Goal: Navigation & Orientation: Find specific page/section

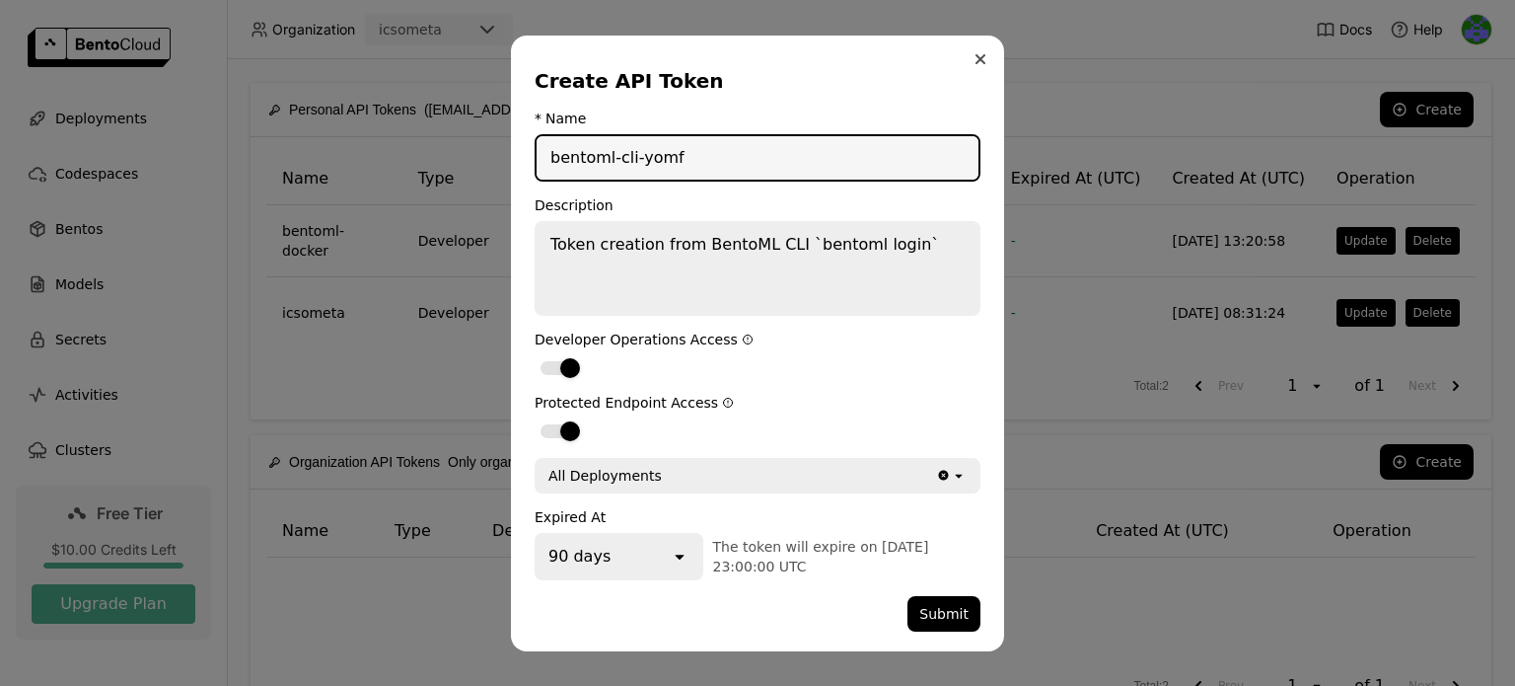
click at [976, 52] on button "Close" at bounding box center [981, 59] width 24 height 24
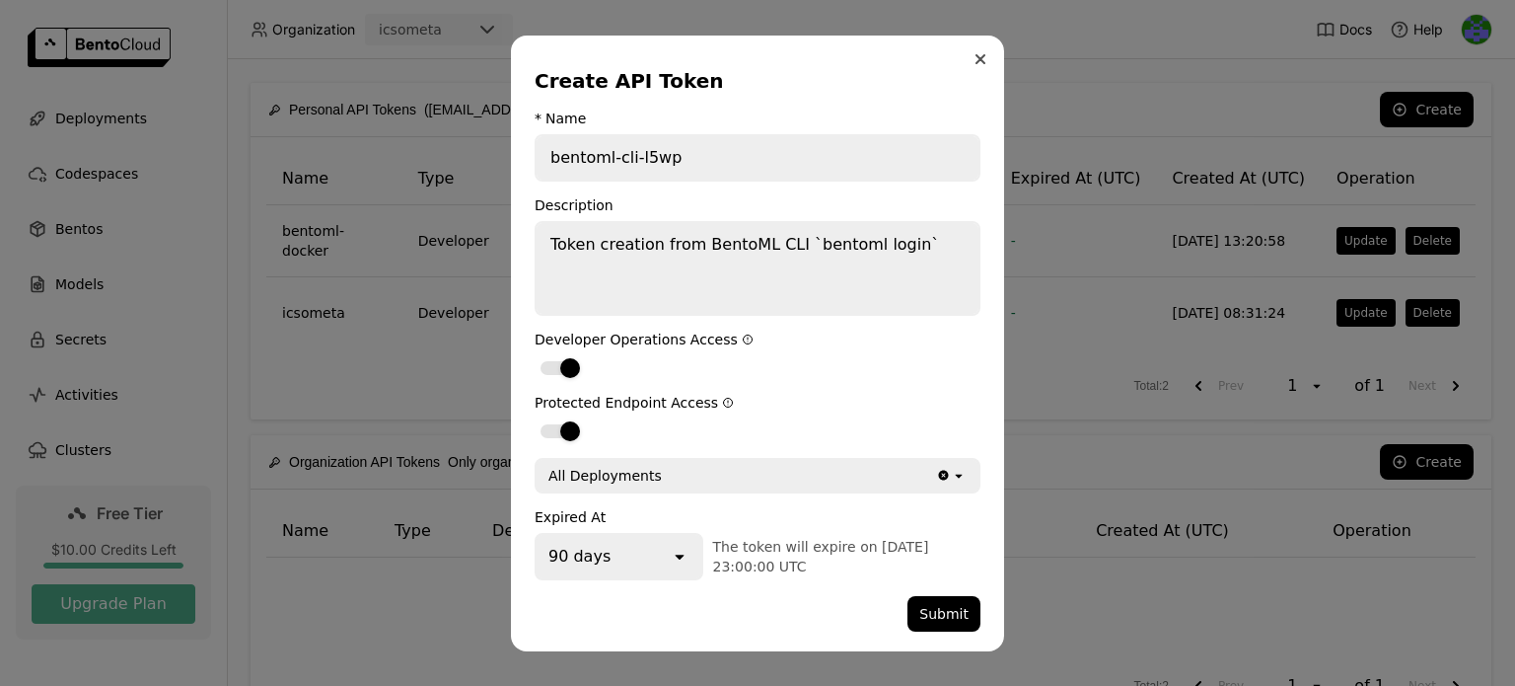
click at [980, 57] on icon "Close" at bounding box center [981, 59] width 10 height 10
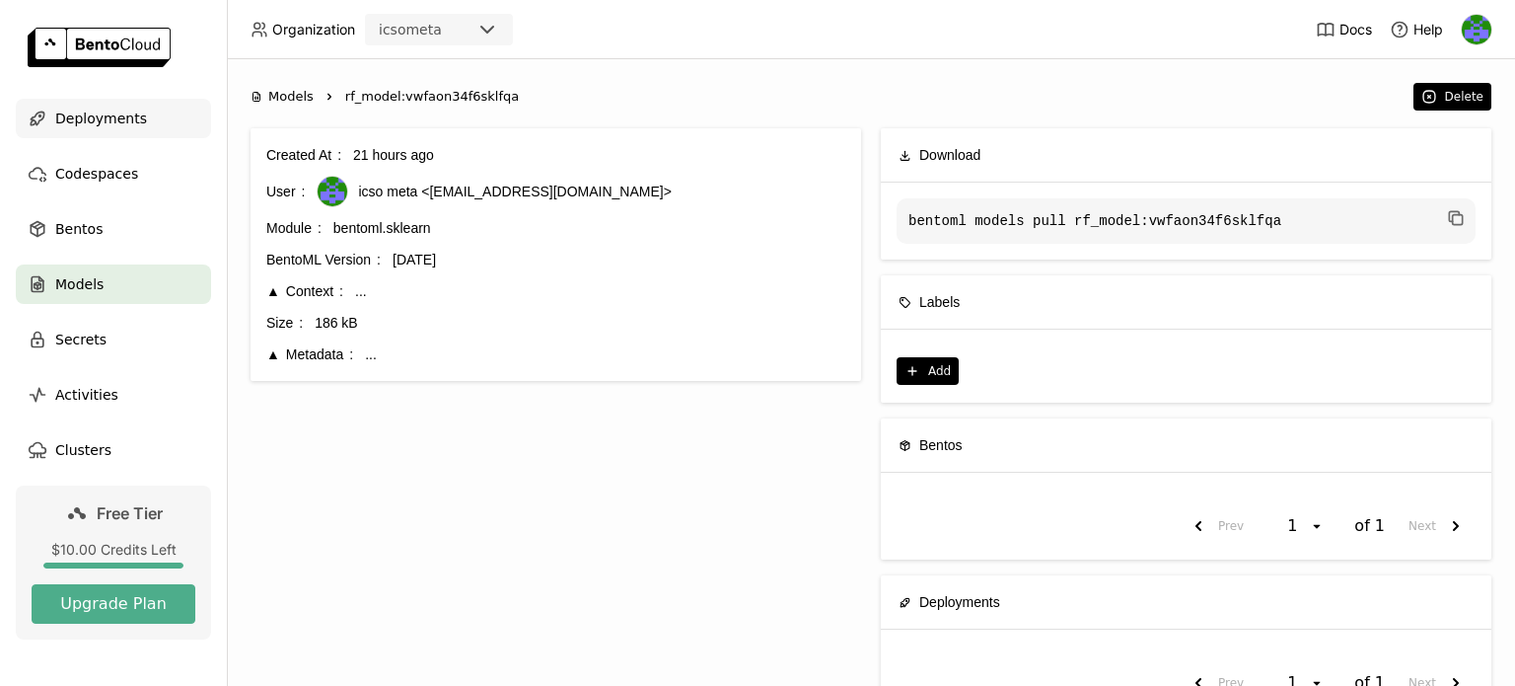
click at [77, 119] on span "Deployments" at bounding box center [101, 119] width 92 height 24
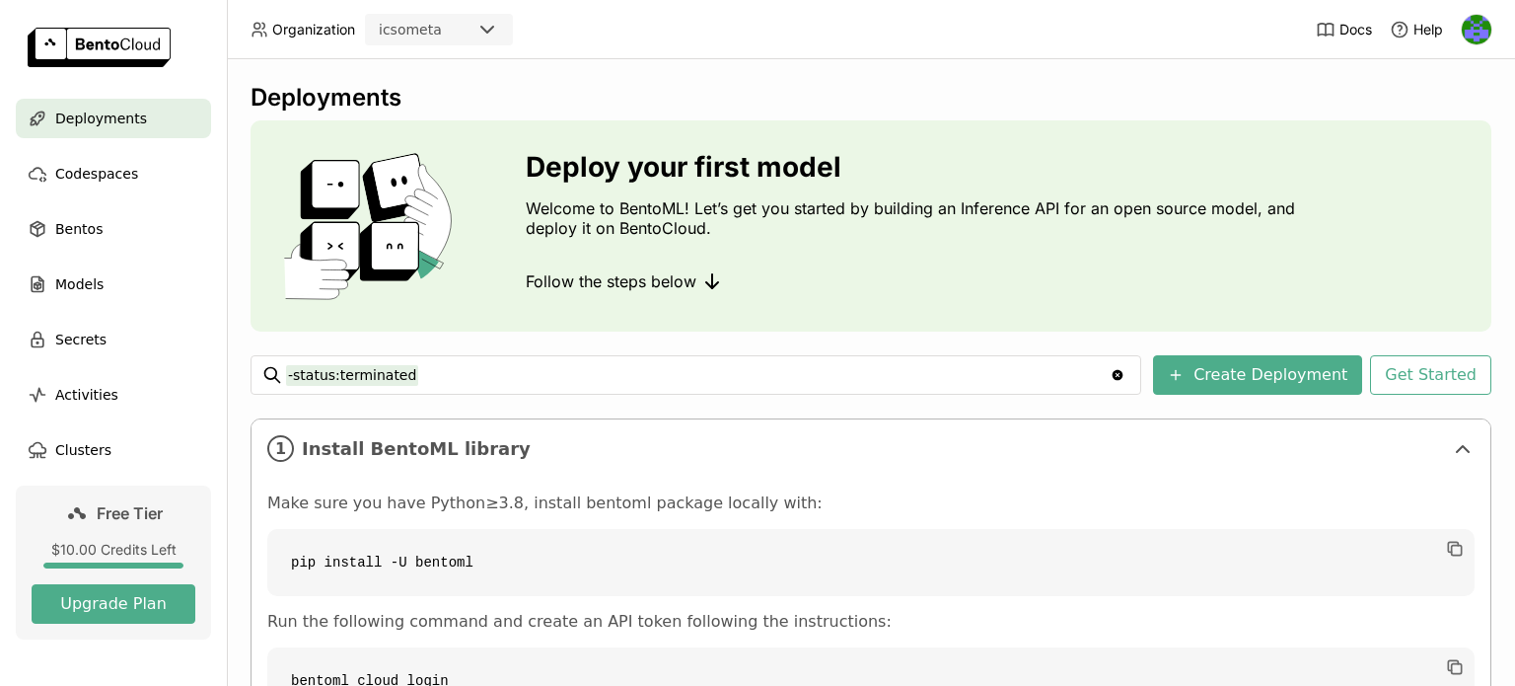
click at [1483, 23] on img at bounding box center [1477, 30] width 30 height 30
click at [1481, 23] on img at bounding box center [1477, 30] width 30 height 30
click at [1484, 23] on img at bounding box center [1477, 30] width 30 height 30
click at [1416, 102] on span "Billing" at bounding box center [1433, 104] width 36 height 18
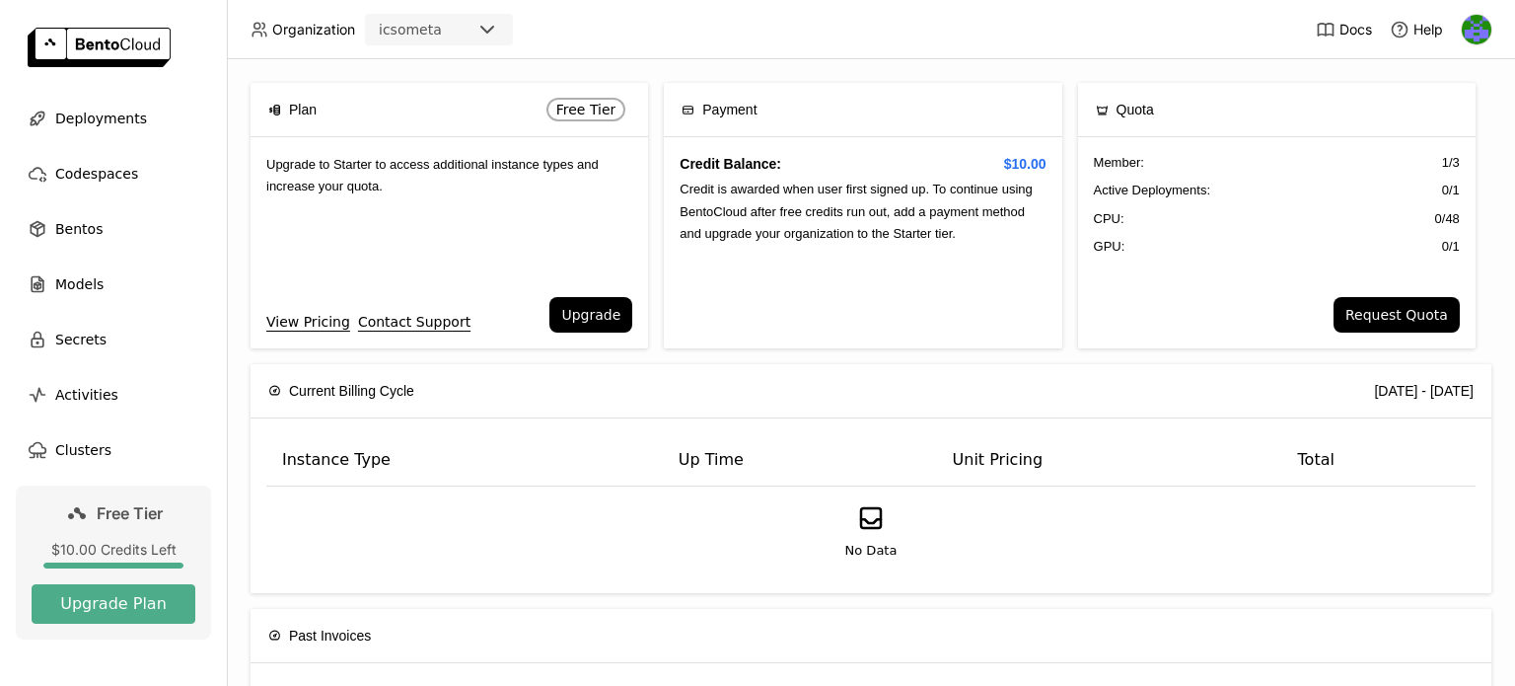
click at [1270, 59] on div "Plan Free Tier Upgrade to Starter to access additional instance types and incre…" at bounding box center [871, 372] width 1288 height 626
click at [477, 28] on icon at bounding box center [487, 30] width 24 height 24
click at [732, 22] on header "Organization icsometa Docs Help" at bounding box center [757, 29] width 1515 height 59
click at [1476, 20] on img at bounding box center [1477, 30] width 30 height 30
click at [1430, 129] on span "API Tokens" at bounding box center [1450, 131] width 70 height 18
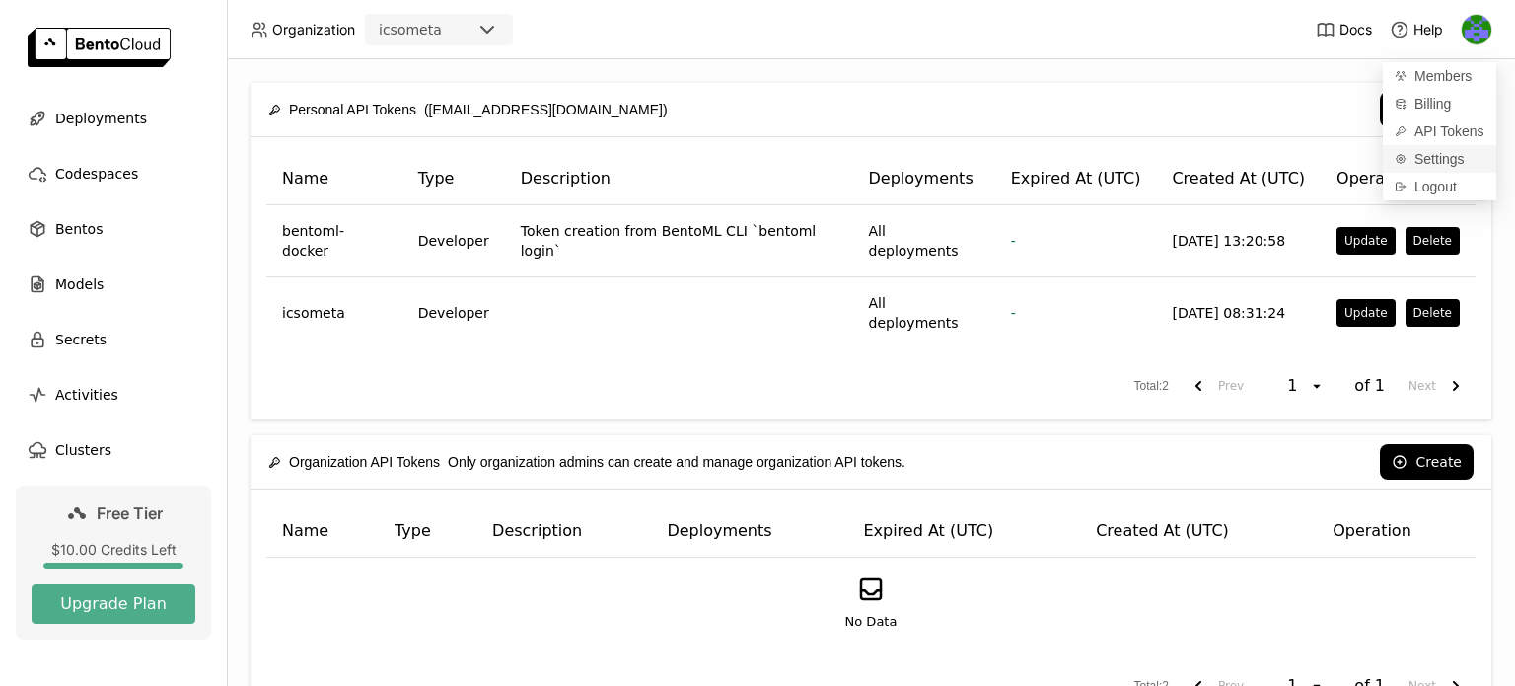
click at [1436, 157] on span "Settings" at bounding box center [1440, 159] width 50 height 18
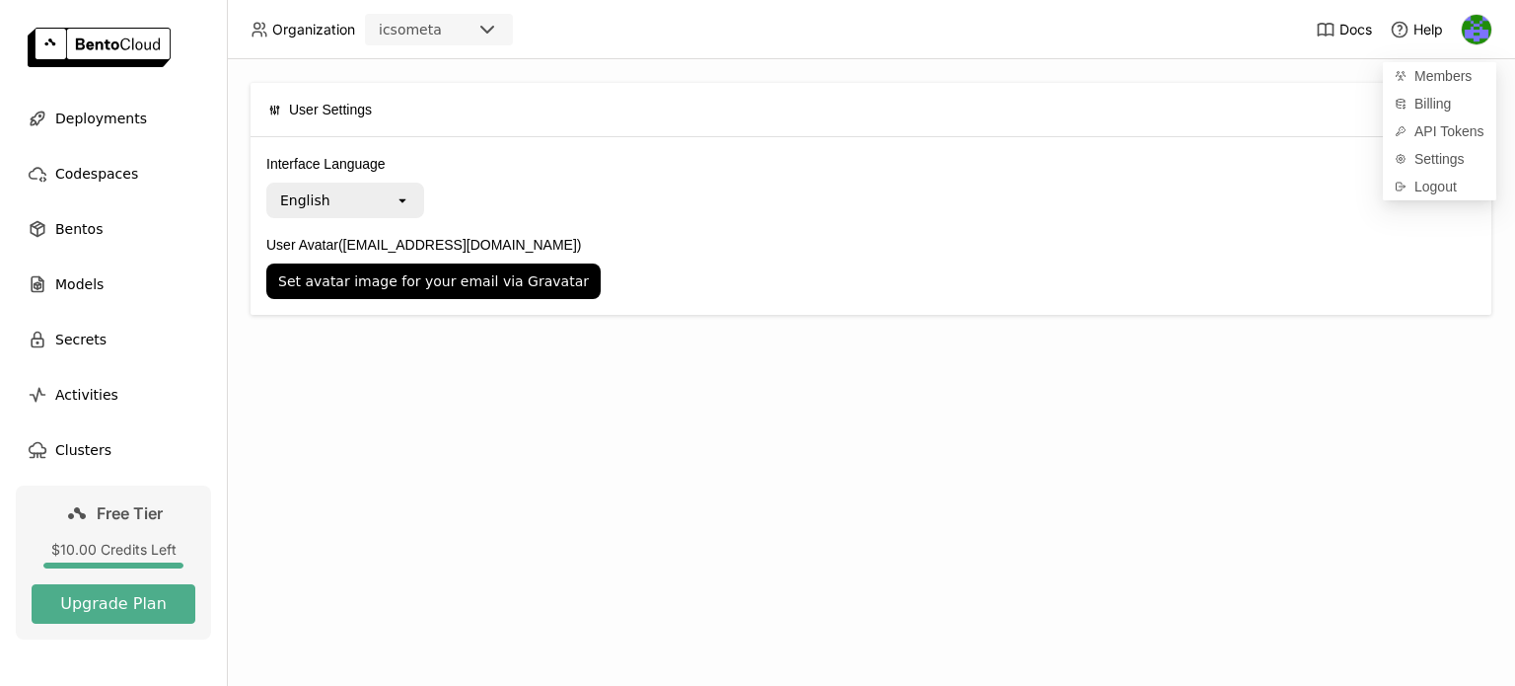
click at [522, 351] on div "User Settings Interface Language English open User Avatar (icsometa2024@gmail.c…" at bounding box center [871, 372] width 1288 height 626
click at [348, 105] on span "User Settings" at bounding box center [330, 110] width 83 height 22
drag, startPoint x: 266, startPoint y: 27, endPoint x: 234, endPoint y: 47, distance: 38.6
click at [266, 27] on icon at bounding box center [260, 30] width 18 height 18
click at [1473, 31] on img at bounding box center [1477, 30] width 30 height 30
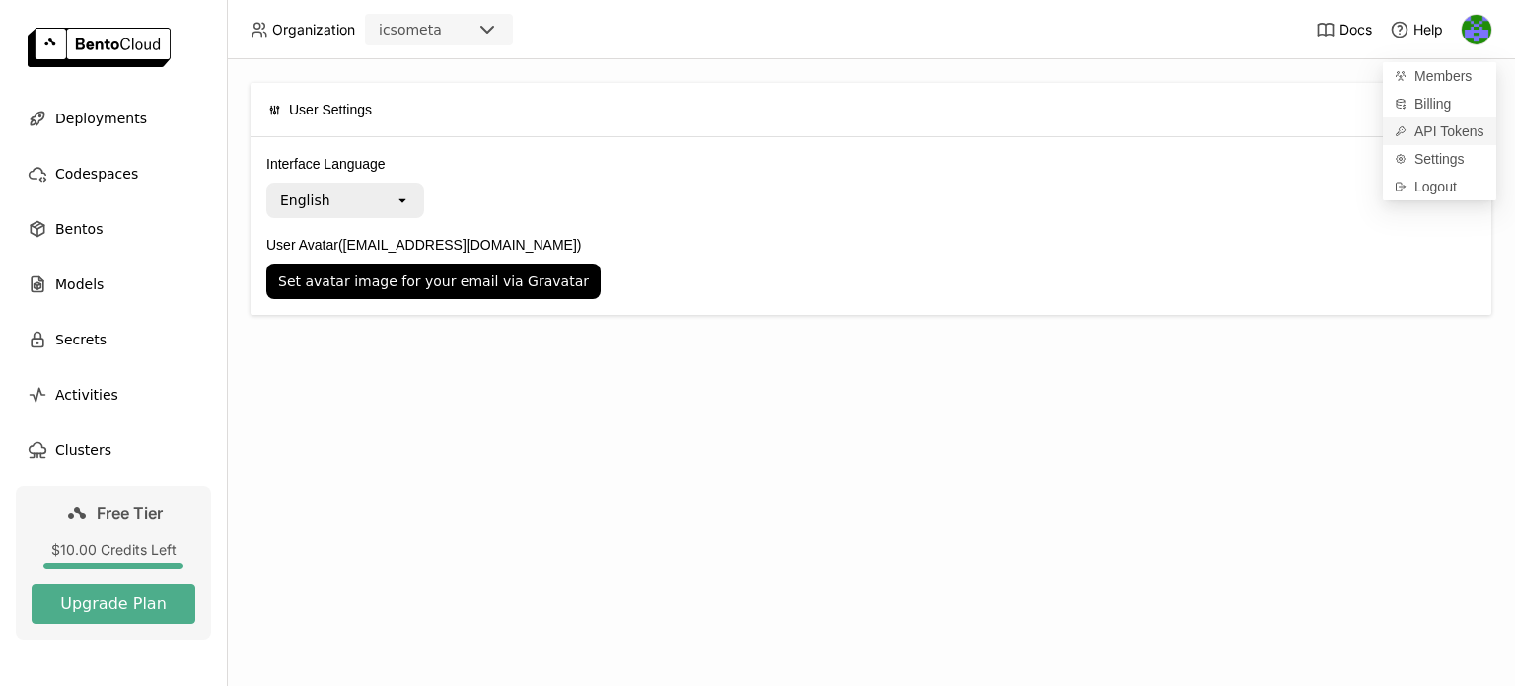
click at [1421, 131] on span "API Tokens" at bounding box center [1450, 131] width 70 height 18
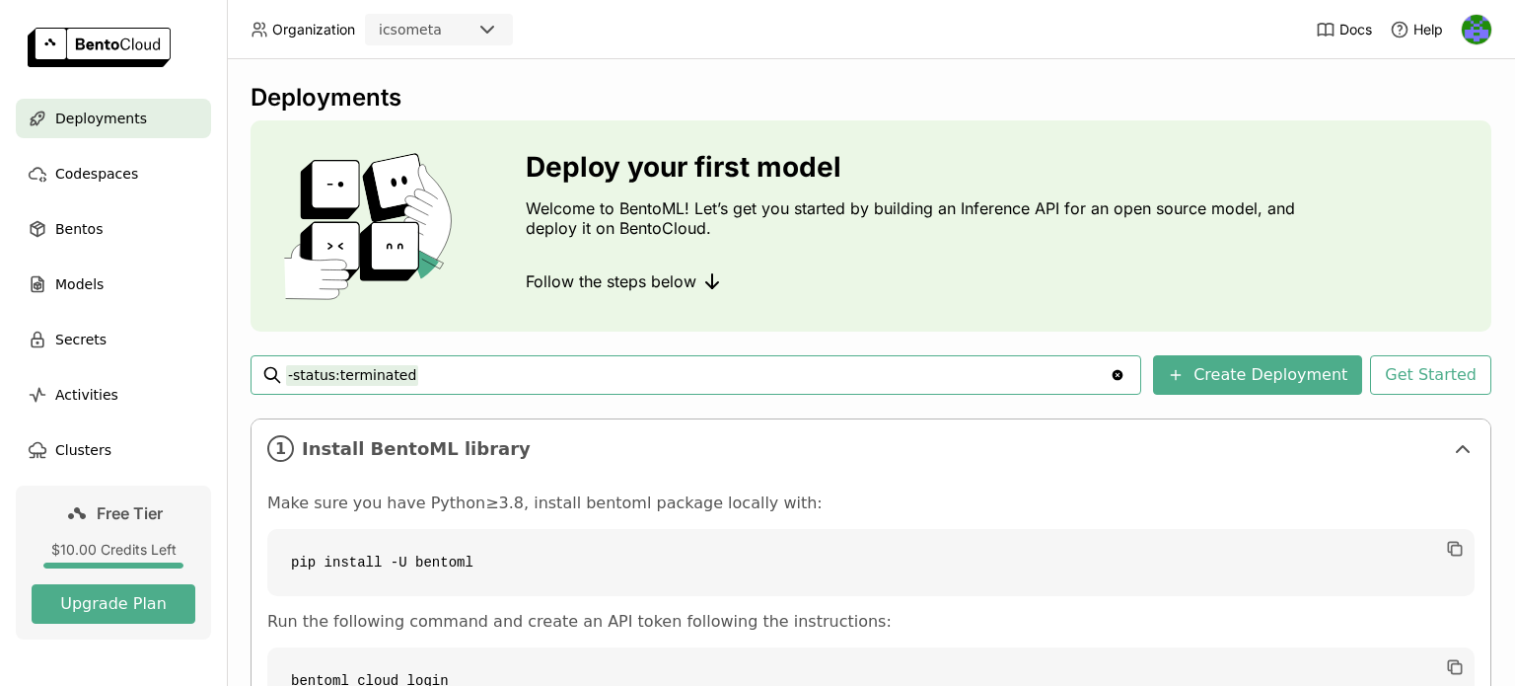
drag, startPoint x: 1416, startPoint y: 66, endPoint x: 1405, endPoint y: 66, distance: 11.8
click at [1416, 66] on div "Deployments Deploy your first model Welcome to BentoML! Let’s get you started b…" at bounding box center [871, 372] width 1288 height 626
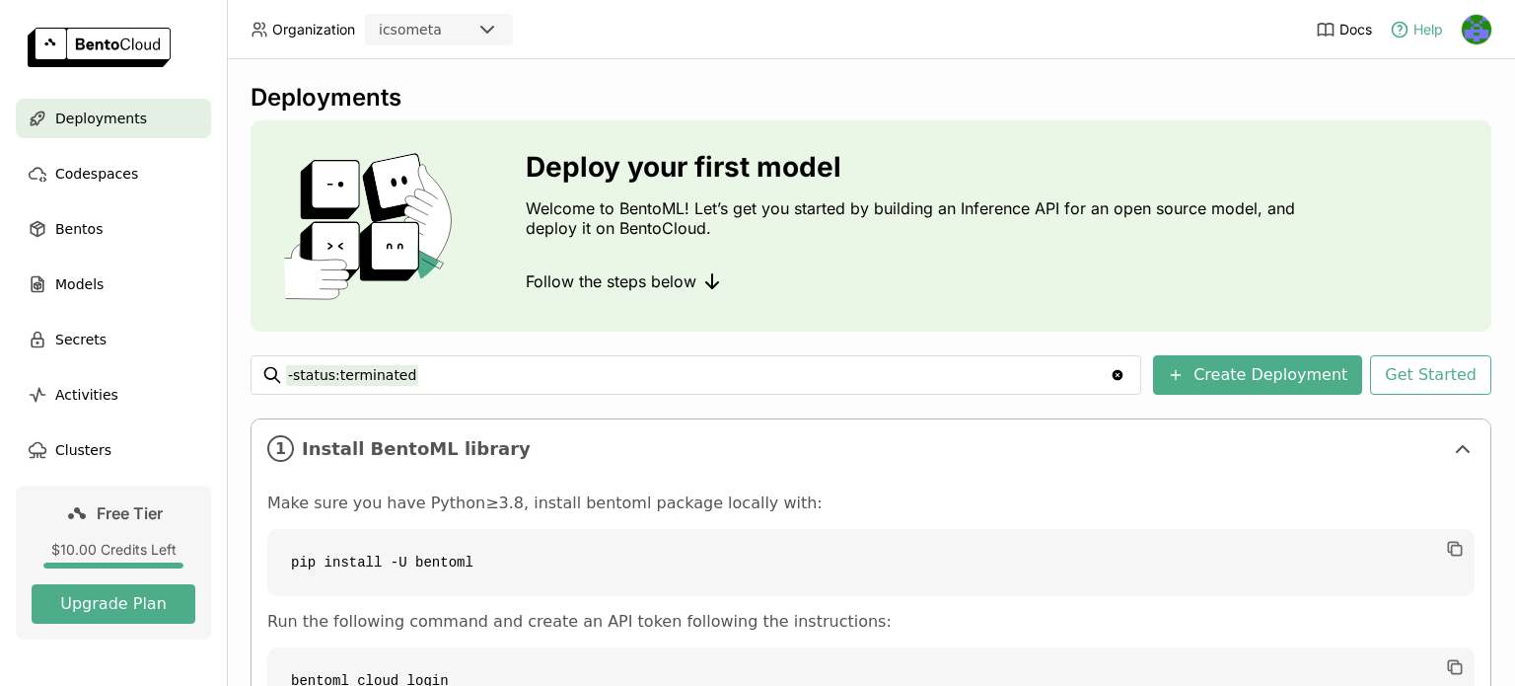
click at [1406, 30] on icon at bounding box center [1400, 29] width 15 height 15
click at [1355, 71] on link "Support" at bounding box center [1379, 70] width 131 height 28
click at [1429, 23] on span "Help" at bounding box center [1429, 30] width 30 height 18
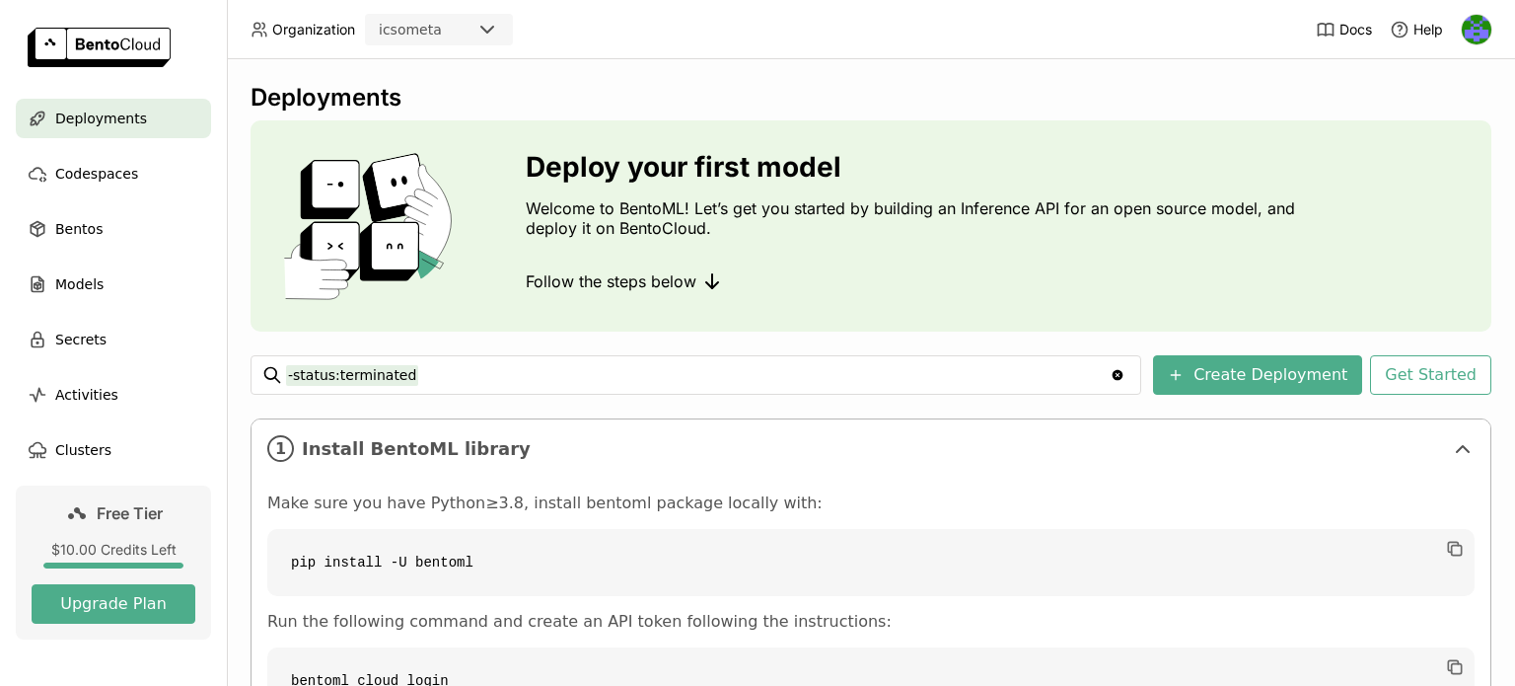
click at [1468, 28] on img at bounding box center [1477, 30] width 30 height 30
click at [1431, 154] on span "Settings" at bounding box center [1440, 159] width 50 height 18
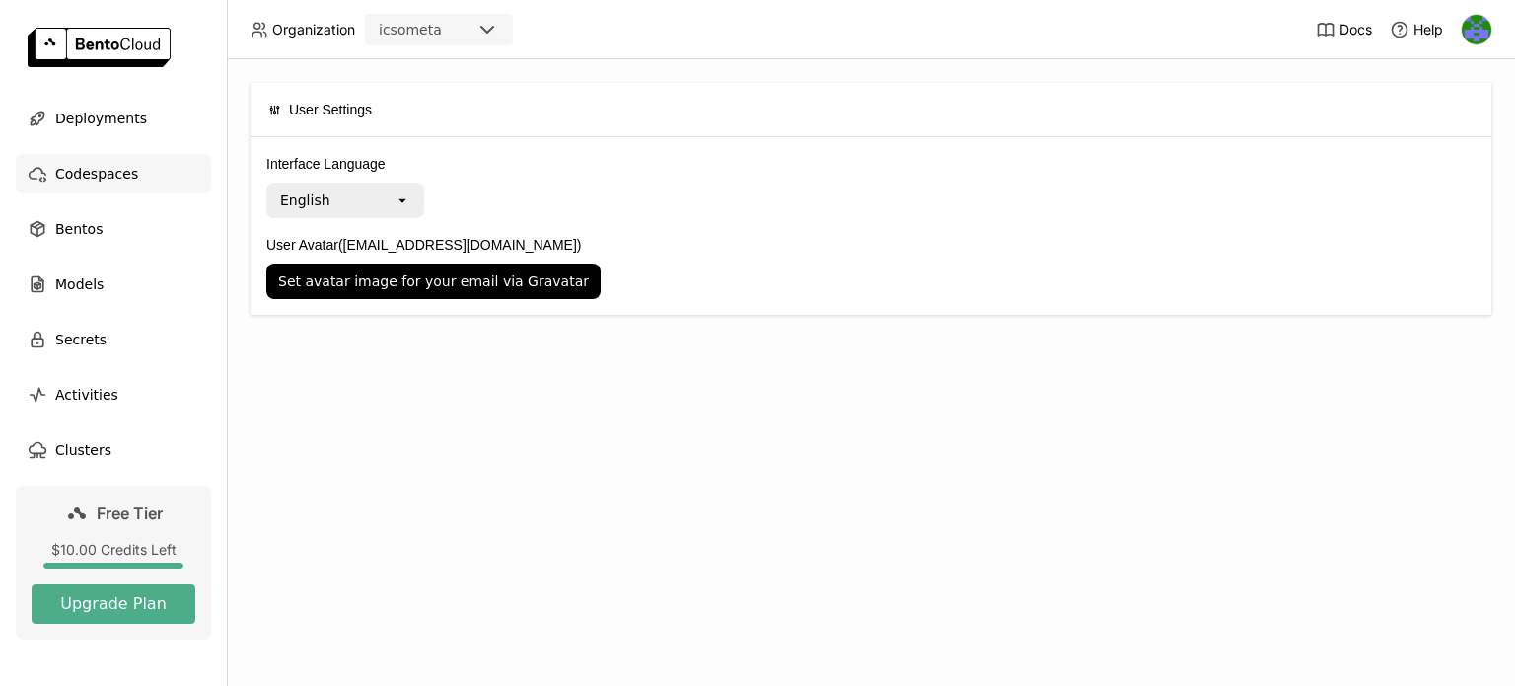
click at [96, 177] on span "Codespaces" at bounding box center [96, 174] width 83 height 24
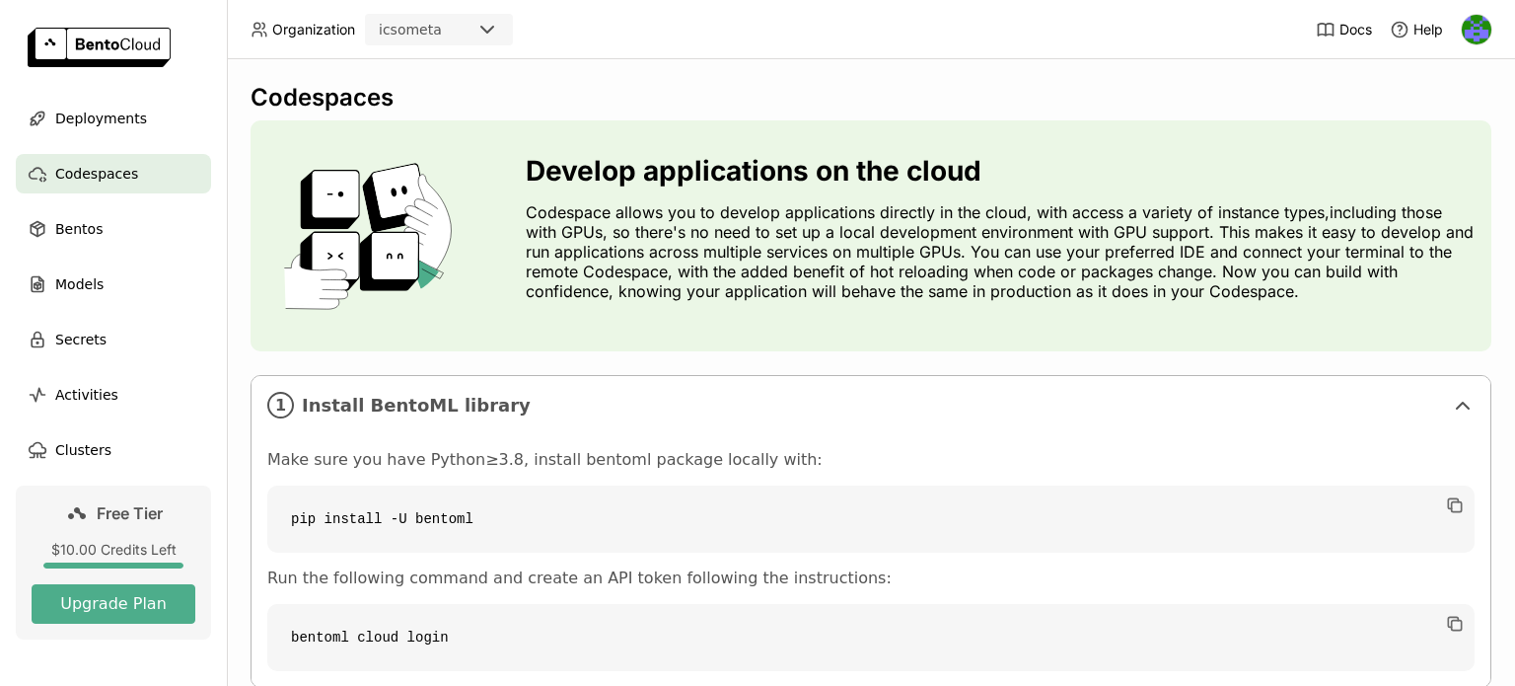
click at [750, 36] on header "Organization icsometa Docs Help" at bounding box center [757, 29] width 1515 height 59
click at [90, 109] on span "Deployments" at bounding box center [101, 119] width 92 height 24
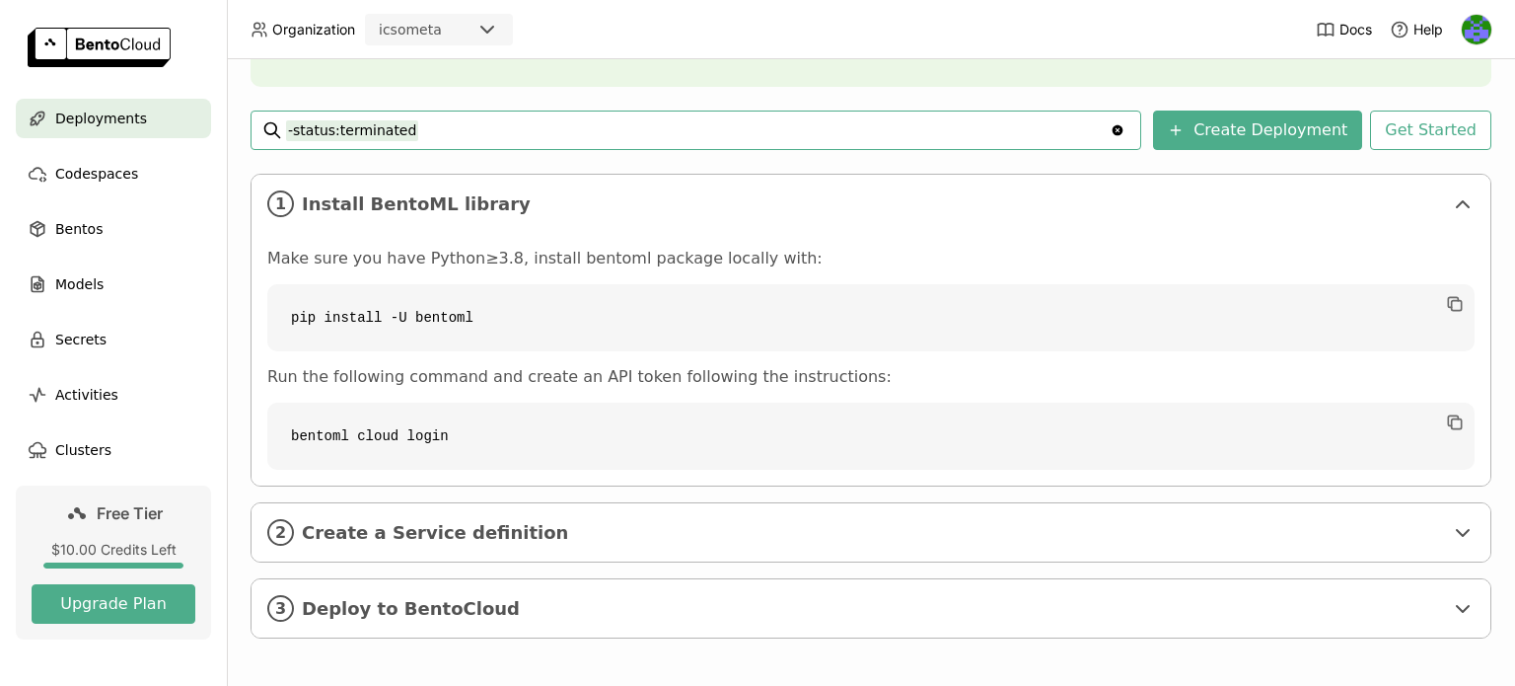
scroll to position [249, 0]
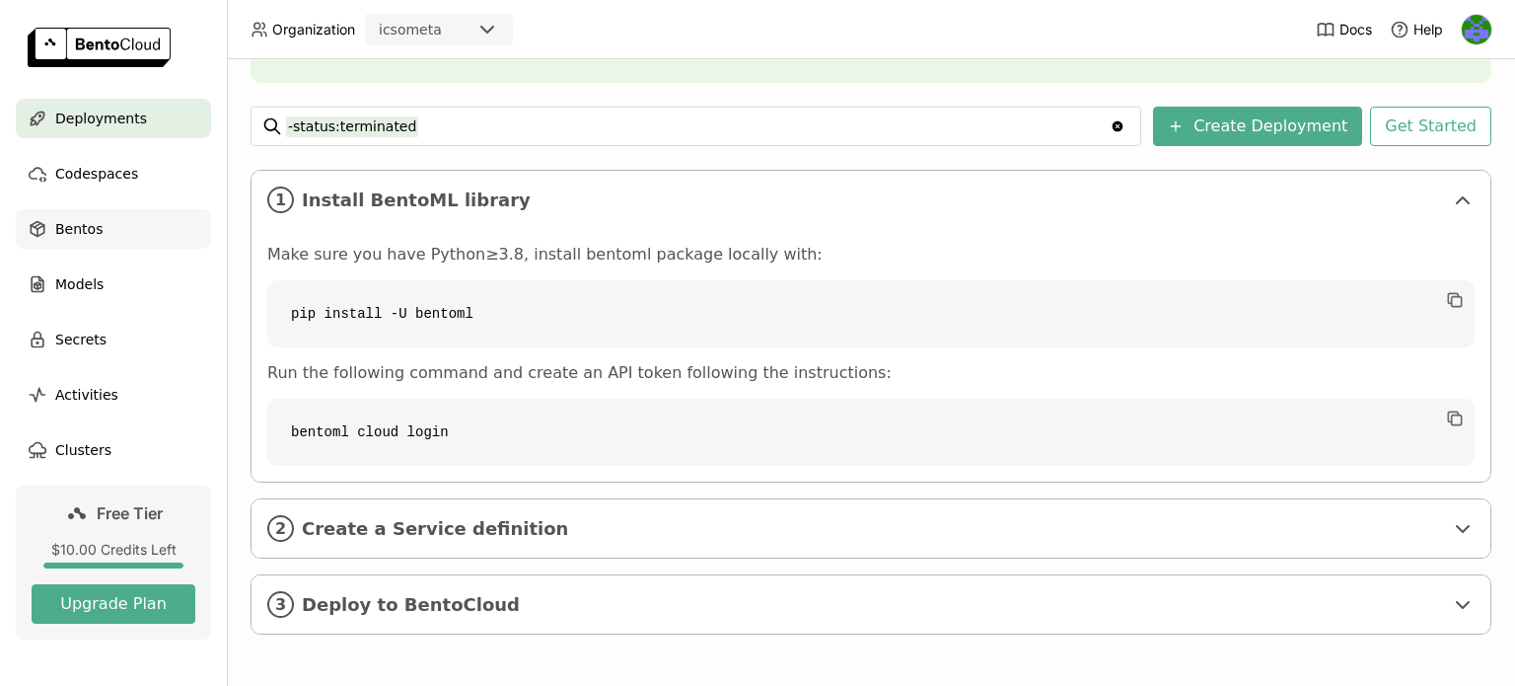
click at [69, 227] on span "Bentos" at bounding box center [78, 229] width 47 height 24
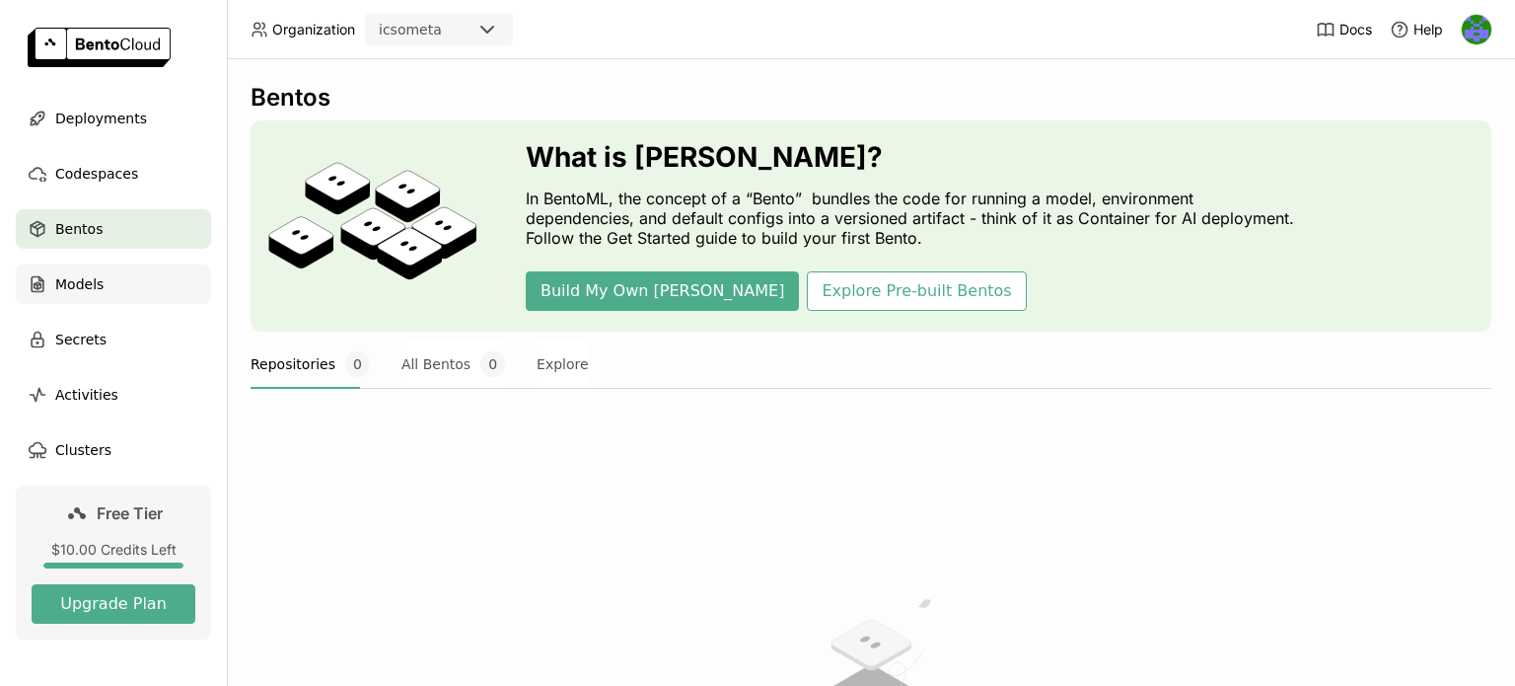
click at [91, 284] on span "Models" at bounding box center [79, 284] width 48 height 24
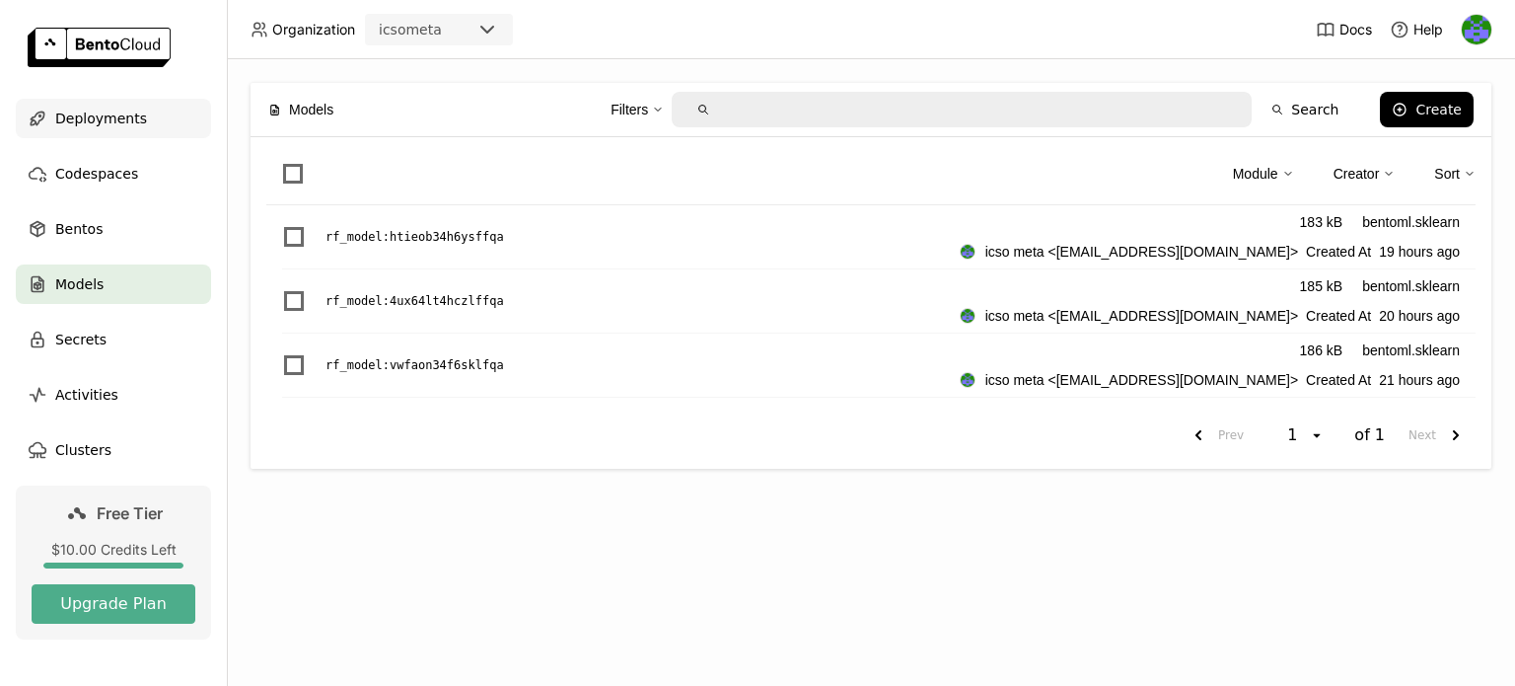
click at [87, 113] on span "Deployments" at bounding box center [101, 119] width 92 height 24
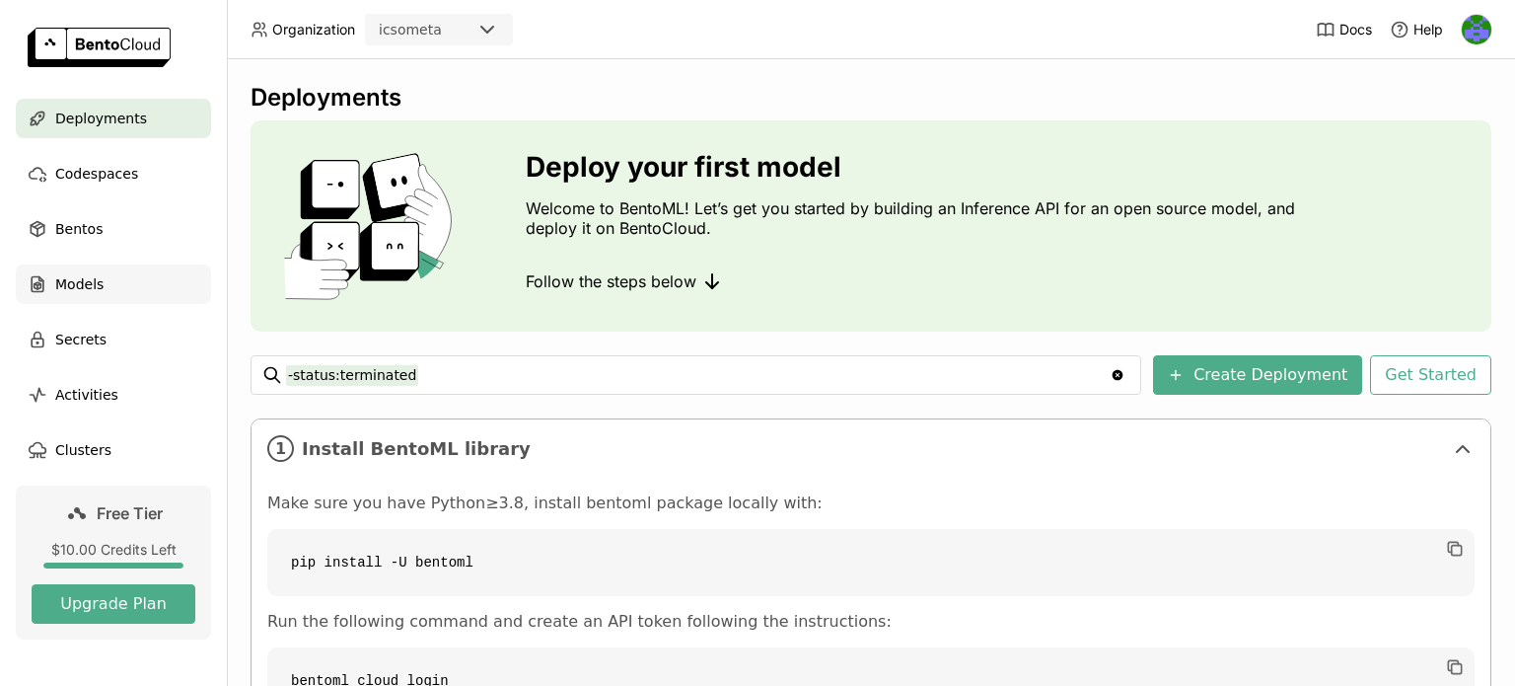
click at [71, 283] on span "Models" at bounding box center [79, 284] width 48 height 24
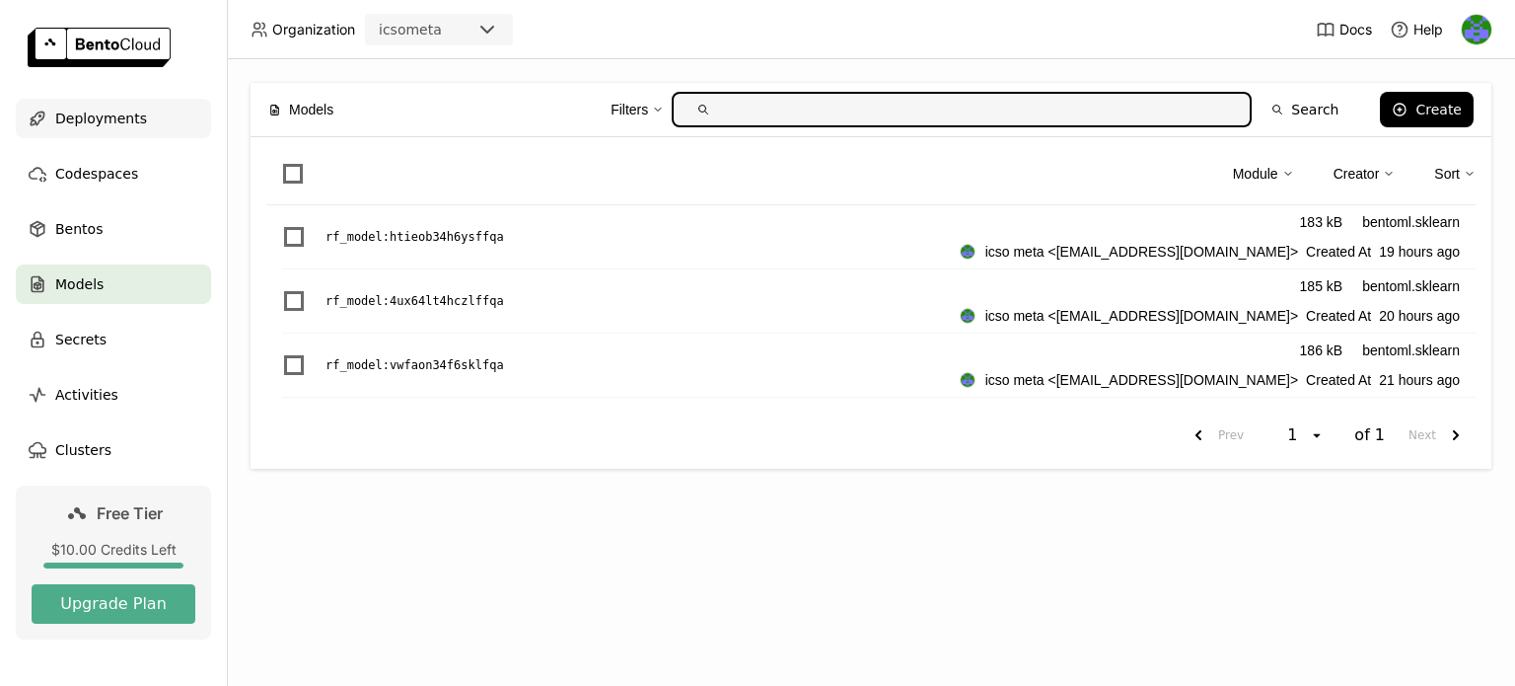
click at [82, 114] on span "Deployments" at bounding box center [101, 119] width 92 height 24
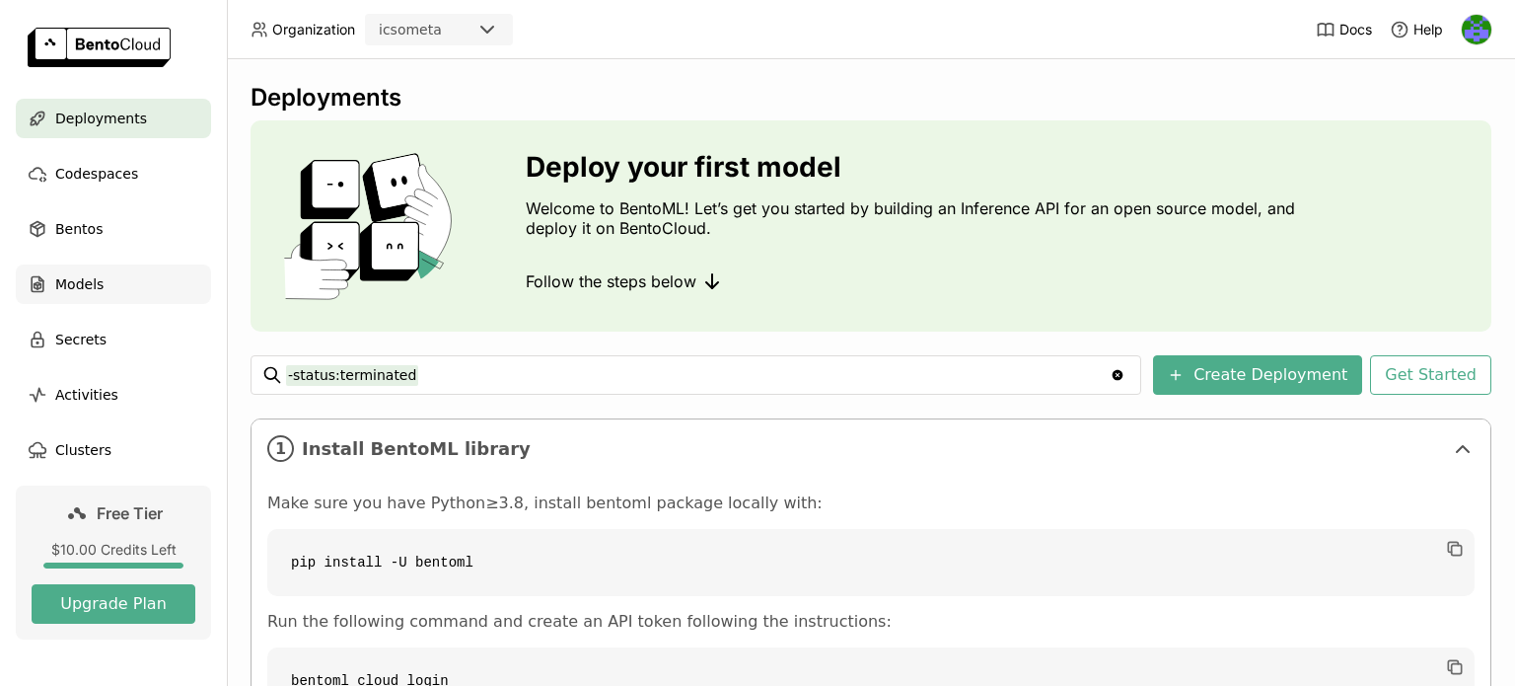
click at [83, 283] on span "Models" at bounding box center [79, 284] width 48 height 24
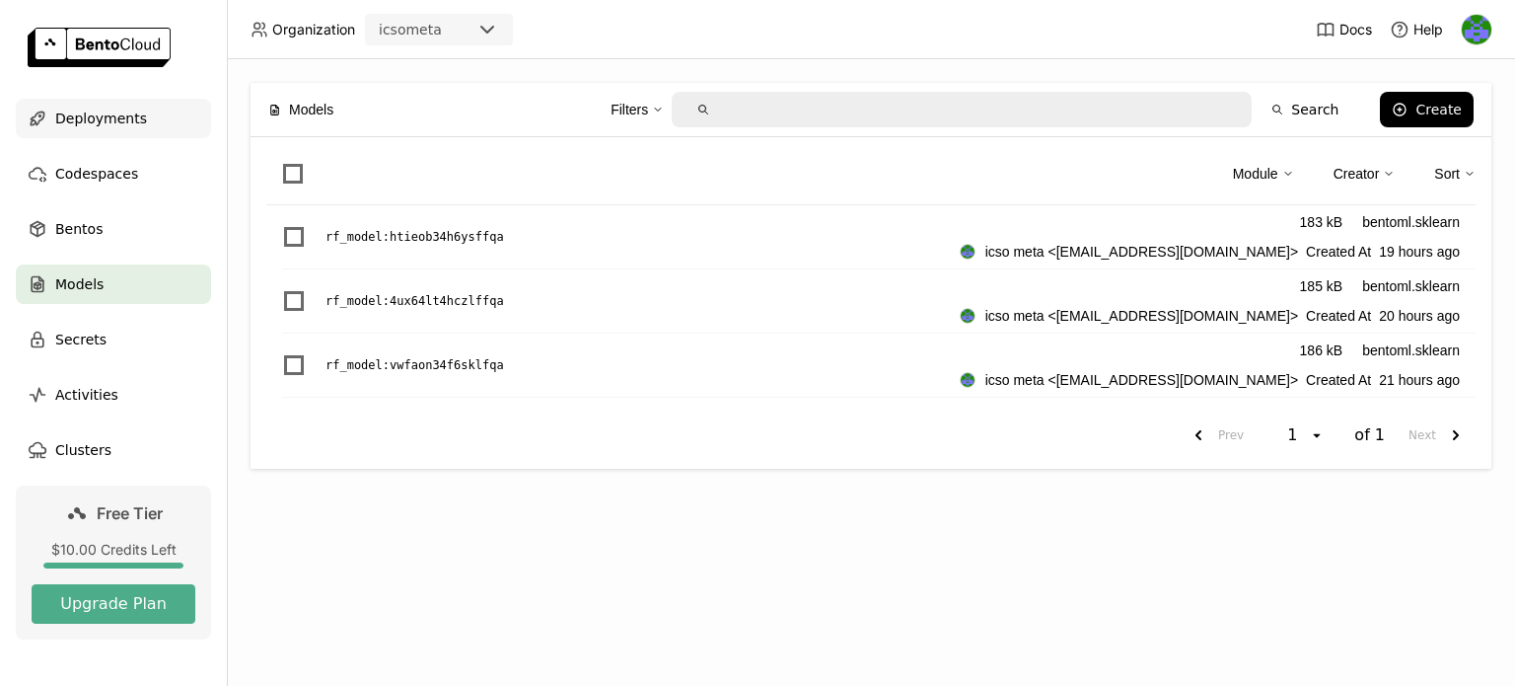
click at [86, 115] on span "Deployments" at bounding box center [101, 119] width 92 height 24
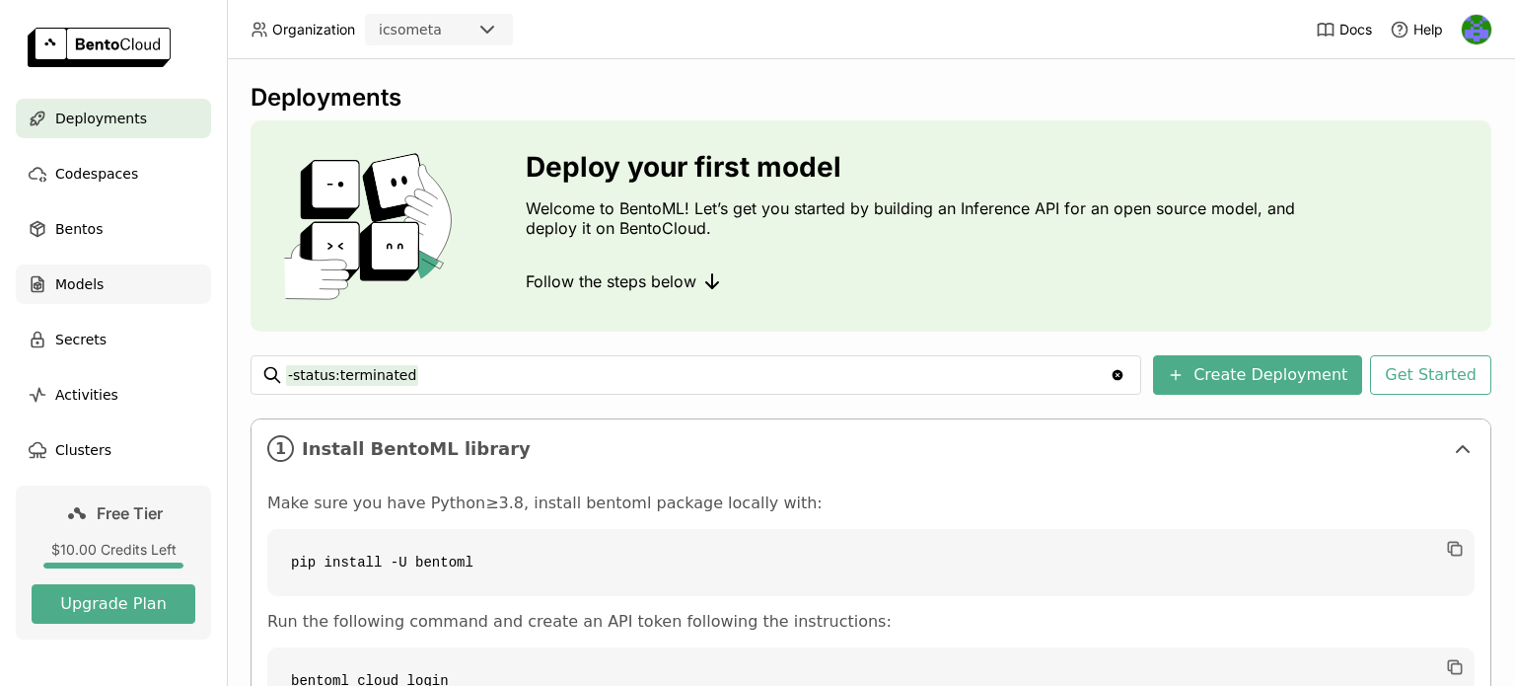
click at [77, 282] on span "Models" at bounding box center [79, 284] width 48 height 24
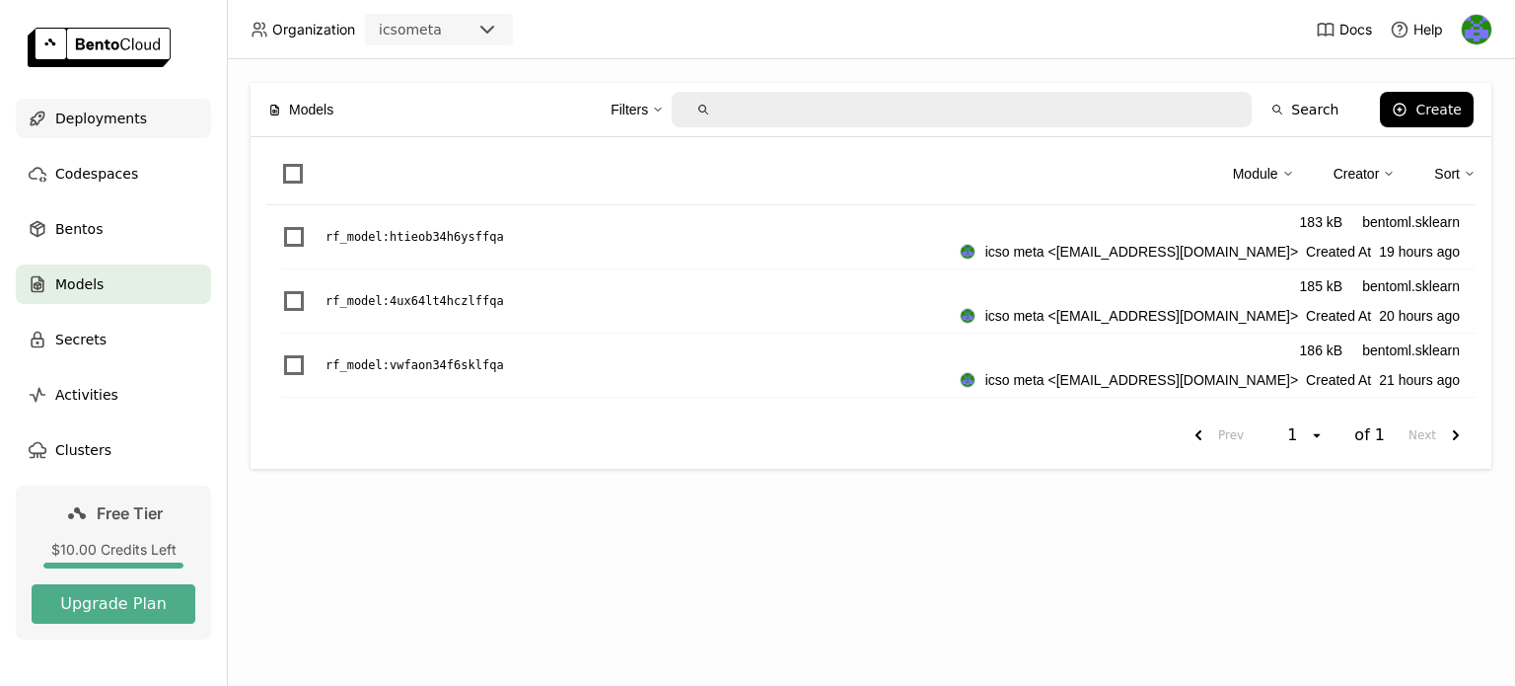
click at [97, 117] on span "Deployments" at bounding box center [101, 119] width 92 height 24
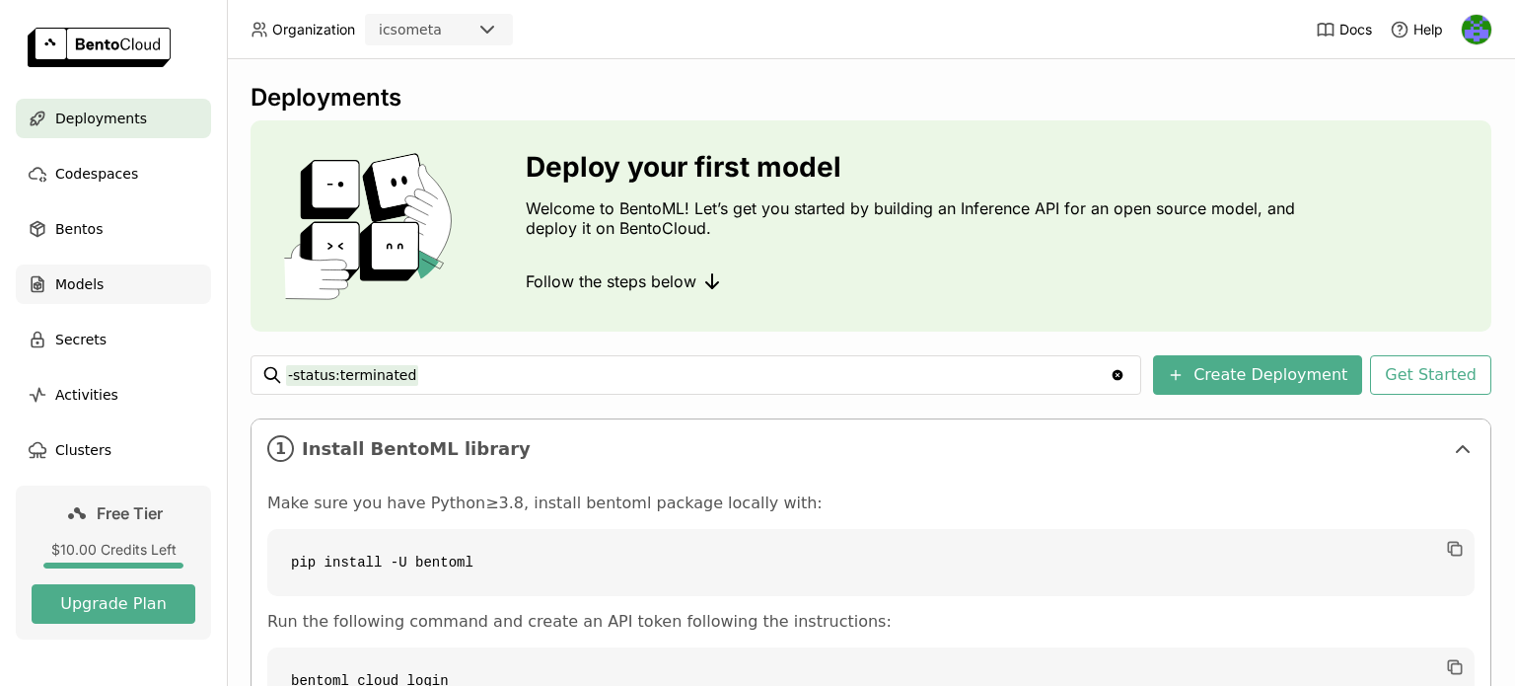
click at [96, 280] on span "Models" at bounding box center [79, 284] width 48 height 24
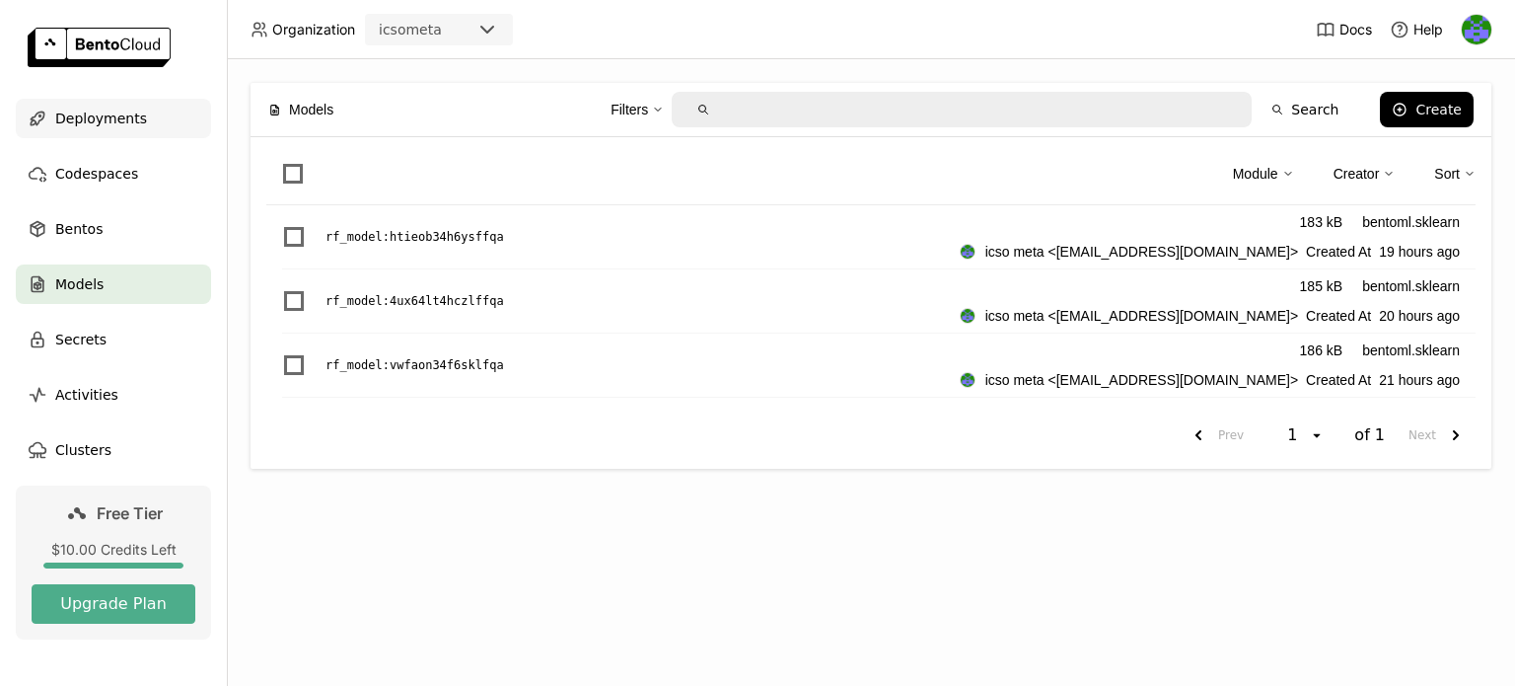
click at [97, 114] on span "Deployments" at bounding box center [101, 119] width 92 height 24
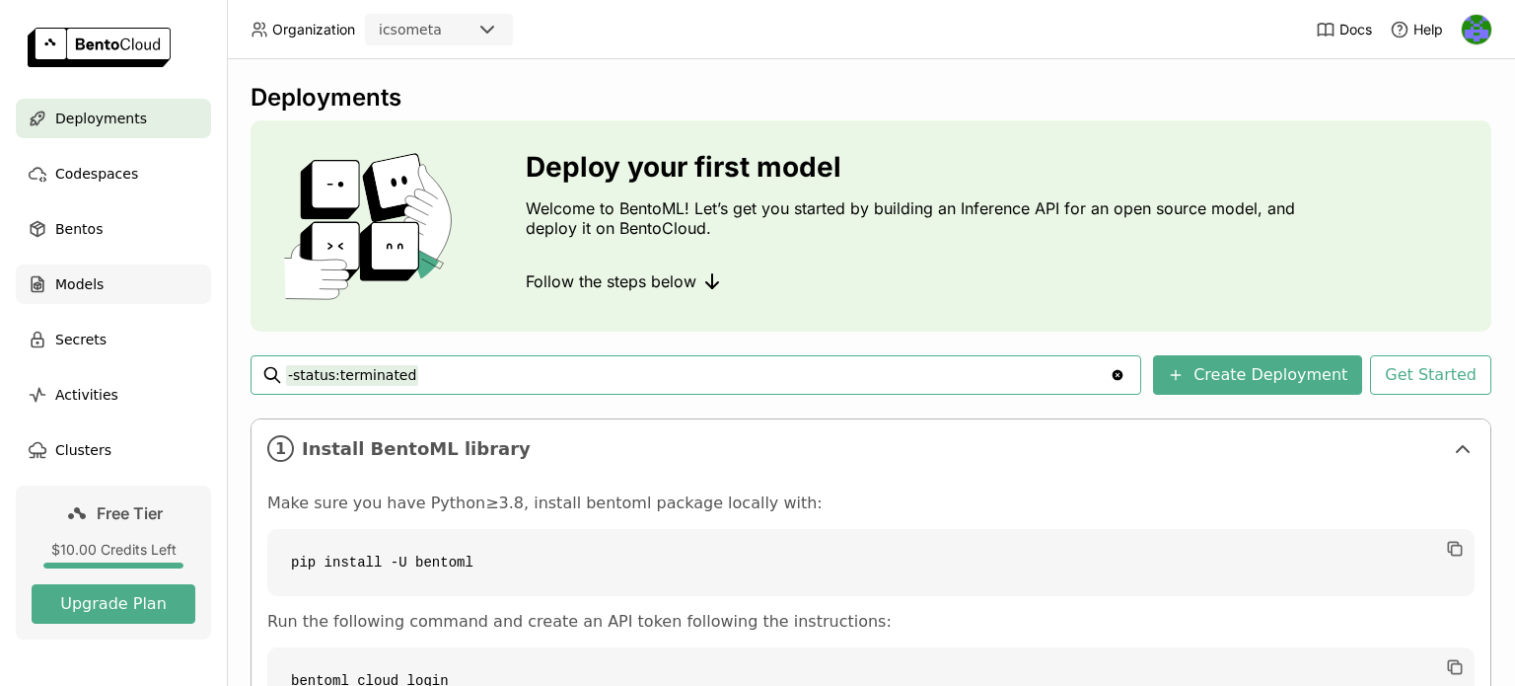
click at [85, 282] on span "Models" at bounding box center [79, 284] width 48 height 24
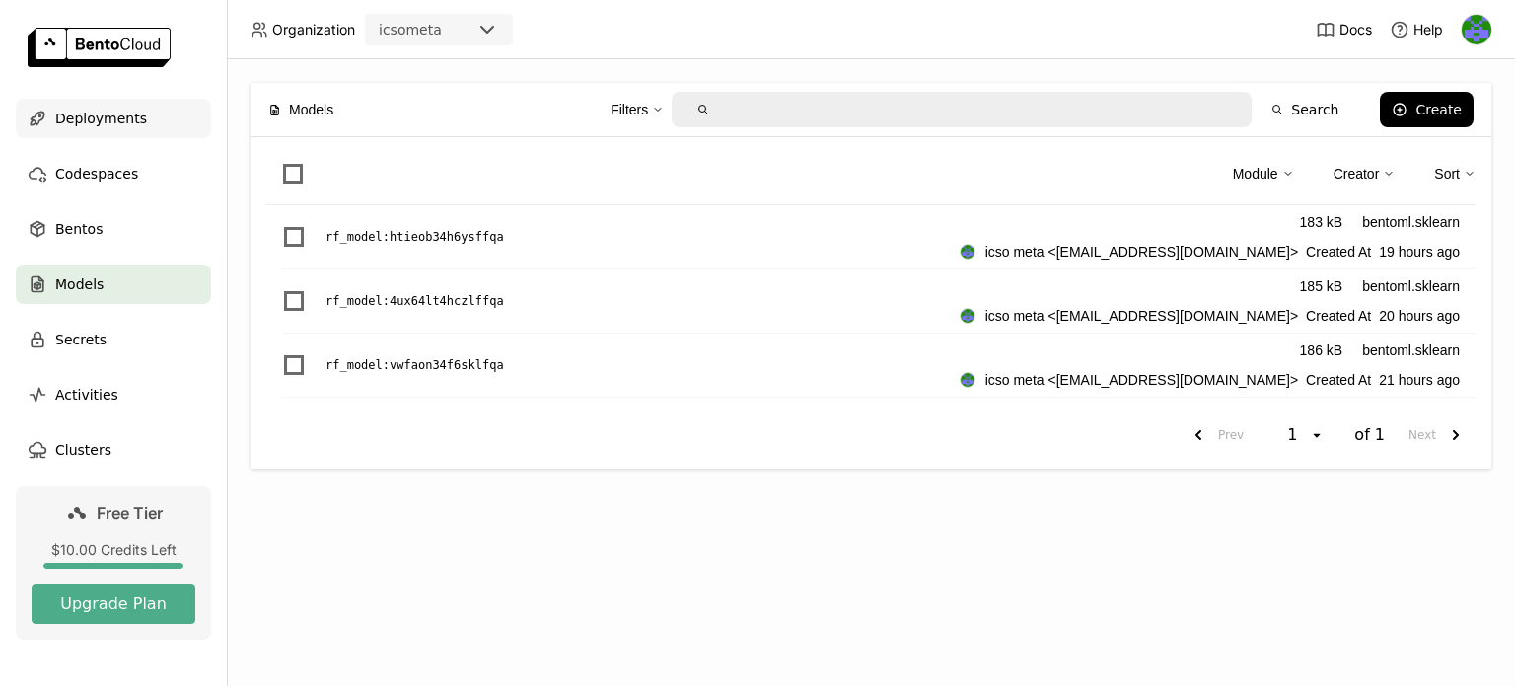
click at [91, 113] on span "Deployments" at bounding box center [101, 119] width 92 height 24
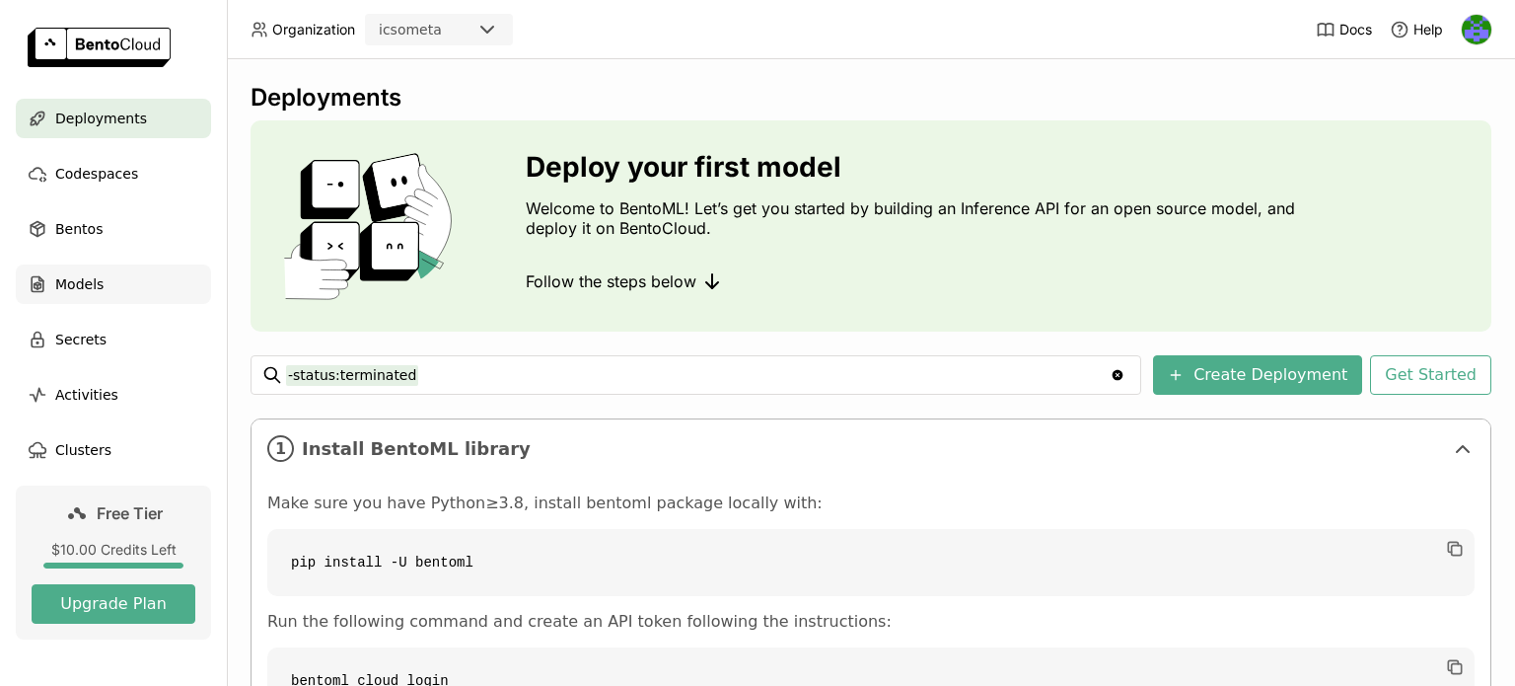
click at [75, 282] on span "Models" at bounding box center [79, 284] width 48 height 24
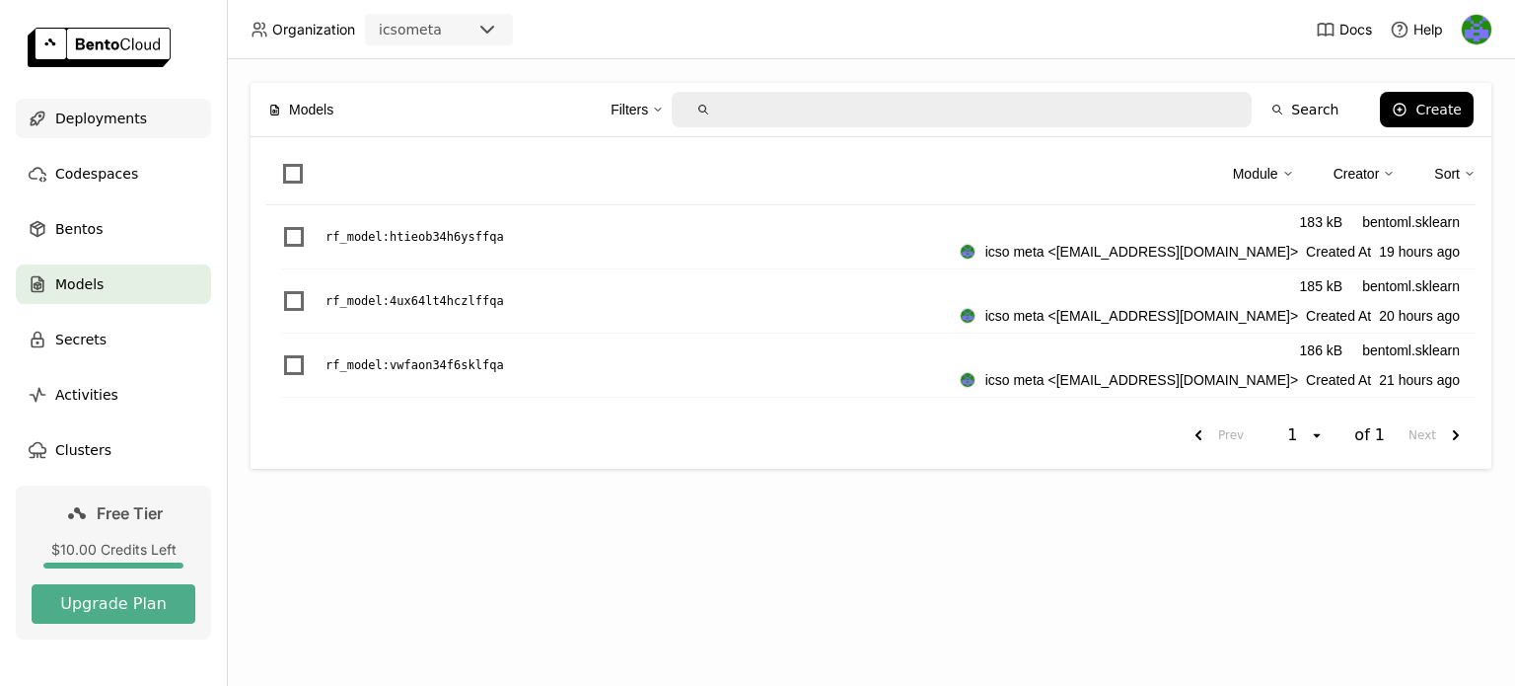
click at [95, 112] on span "Deployments" at bounding box center [101, 119] width 92 height 24
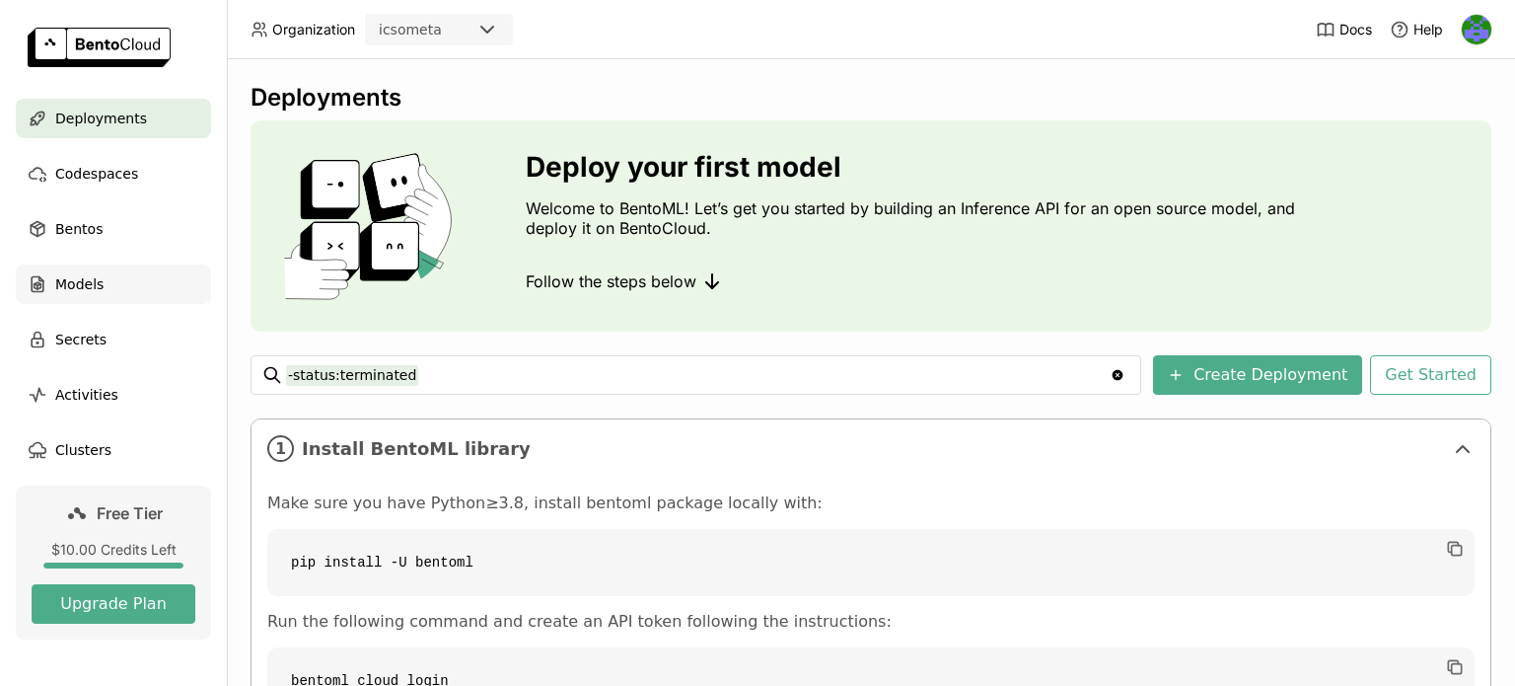
click at [83, 283] on span "Models" at bounding box center [79, 284] width 48 height 24
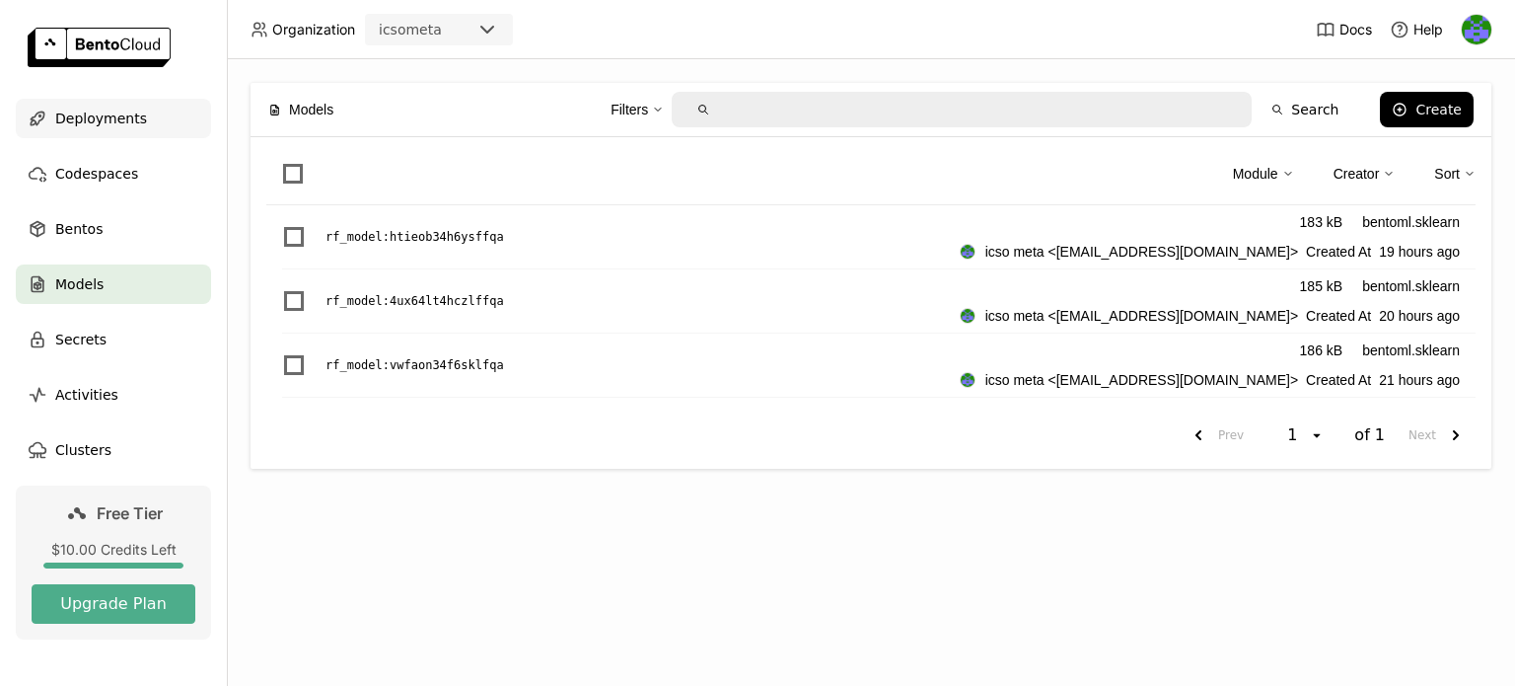
click at [87, 111] on span "Deployments" at bounding box center [101, 119] width 92 height 24
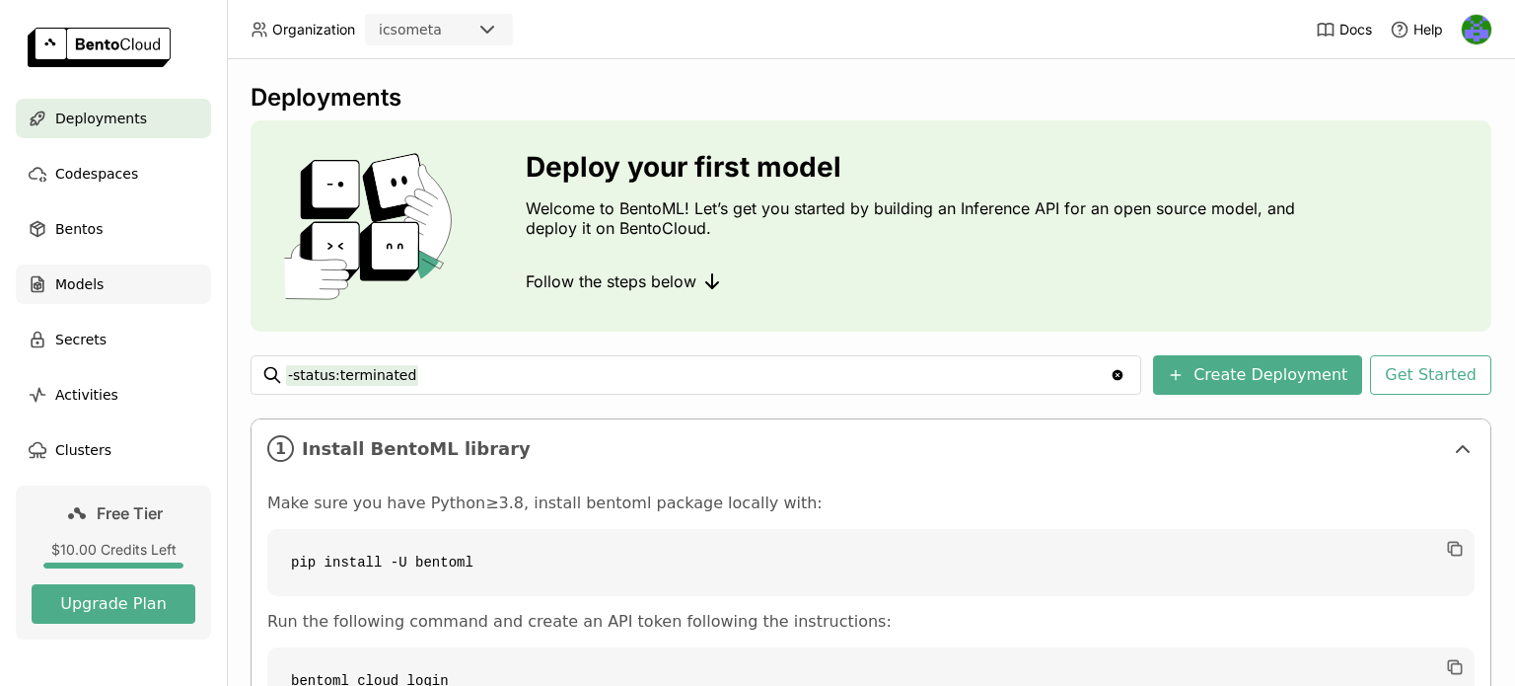
click at [75, 280] on span "Models" at bounding box center [79, 284] width 48 height 24
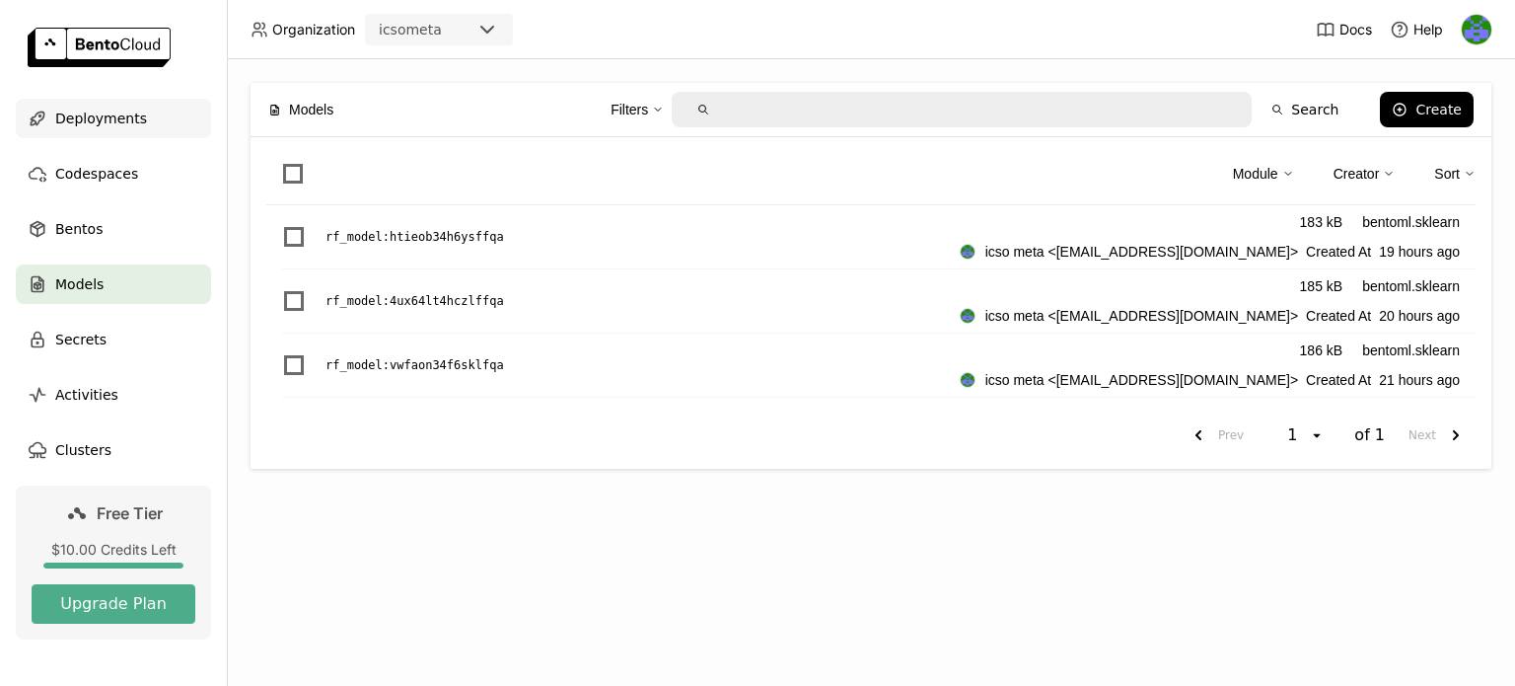
click at [59, 115] on span "Deployments" at bounding box center [101, 119] width 92 height 24
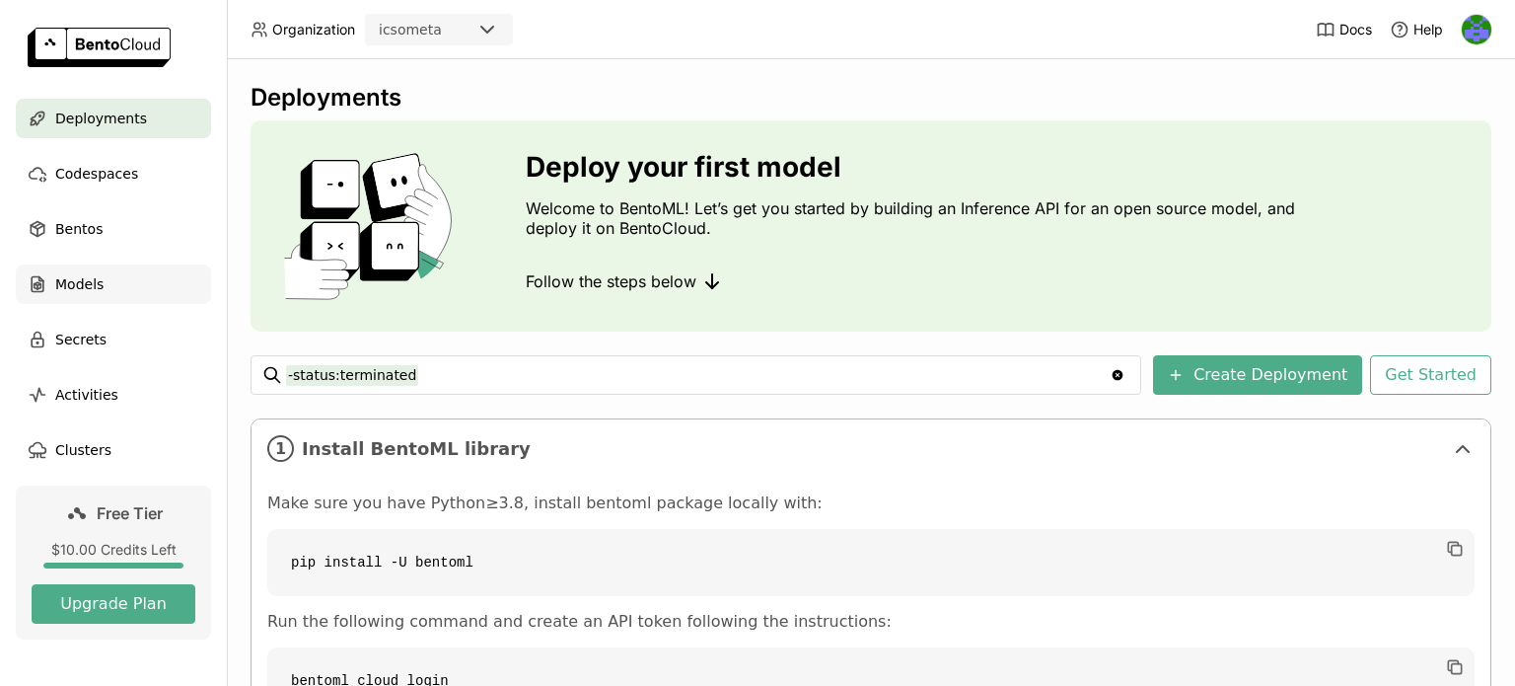
click at [85, 281] on span "Models" at bounding box center [79, 284] width 48 height 24
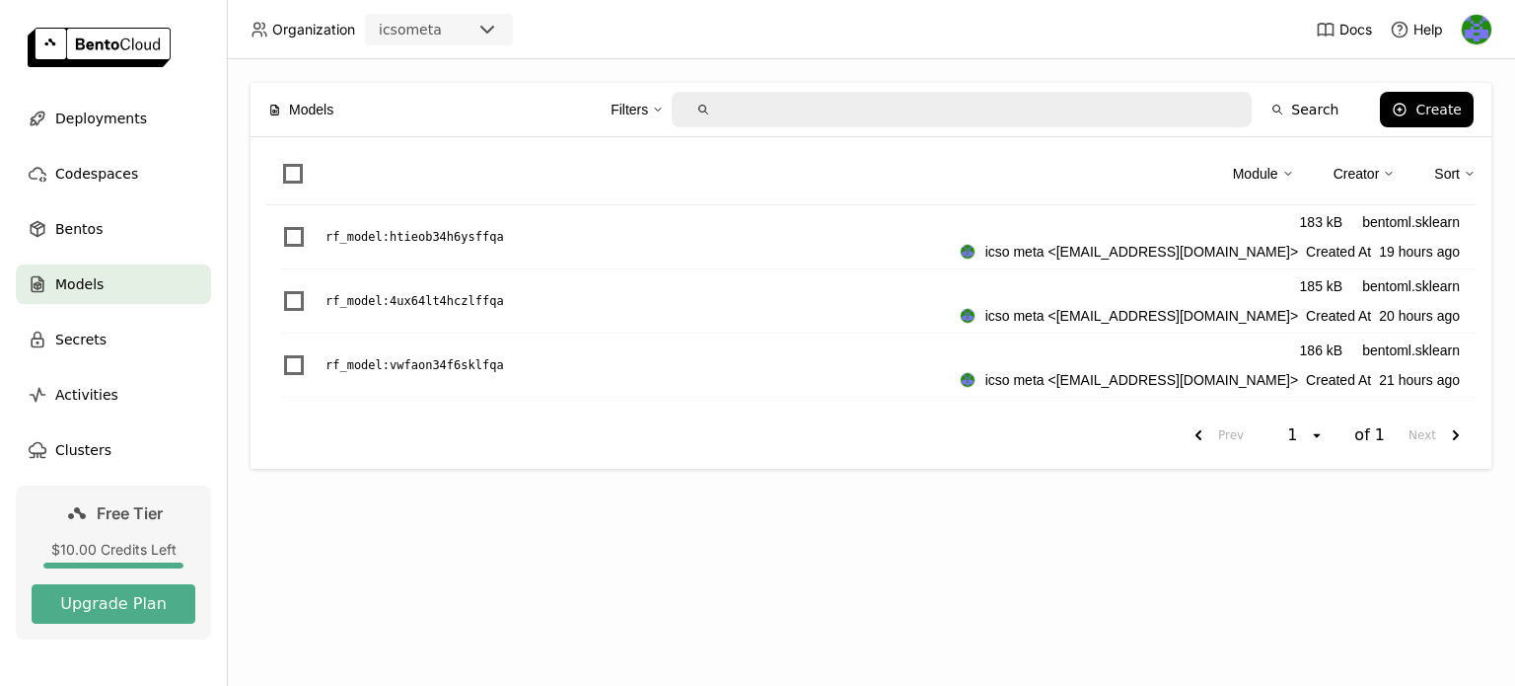
click at [580, 563] on div "Models Filters Search Create Module Creator Sort rf_model : htieob34h6ysffqa 18…" at bounding box center [871, 372] width 1288 height 626
